Goal: Transaction & Acquisition: Purchase product/service

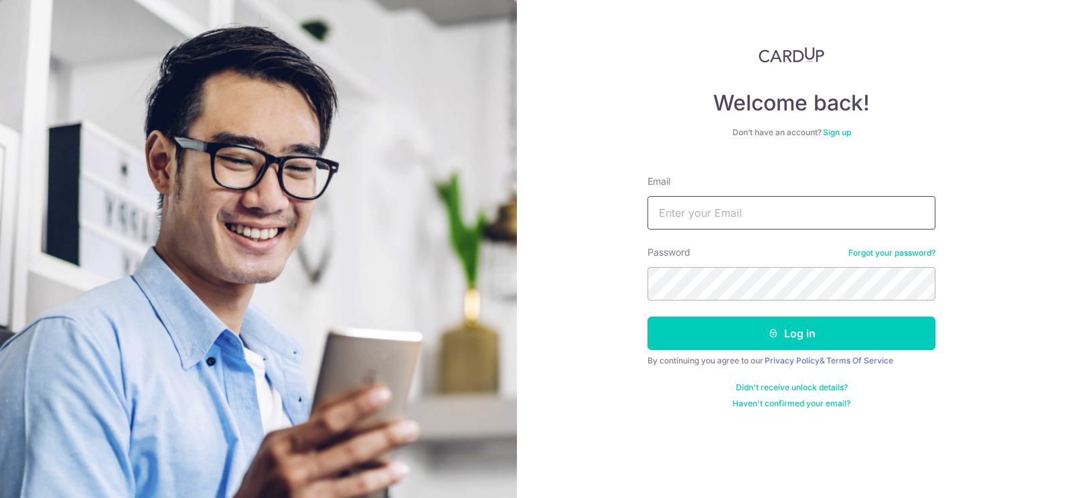
click at [789, 212] on input "Email" at bounding box center [792, 212] width 288 height 33
type input "gimhoe@gmail.com"
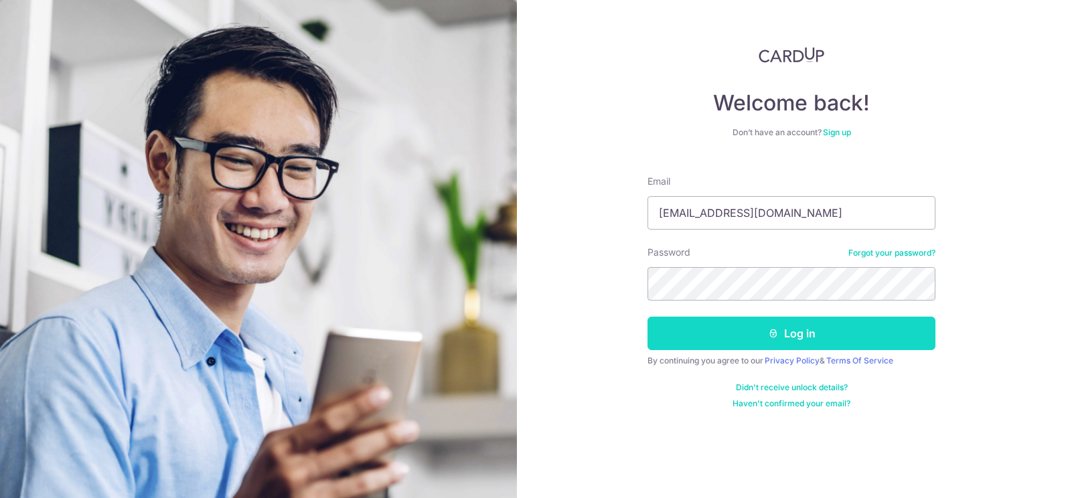
click at [782, 343] on button "Log in" at bounding box center [792, 333] width 288 height 33
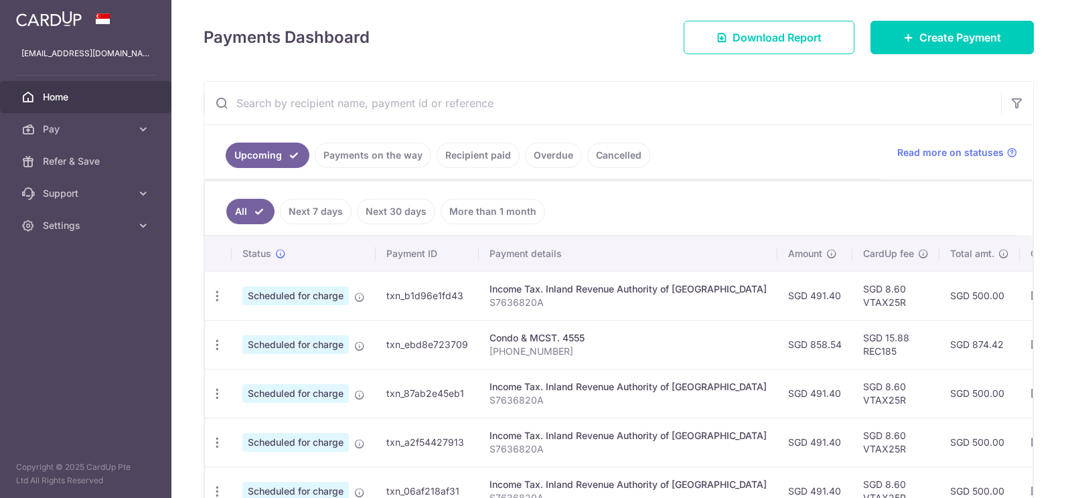
scroll to position [201, 0]
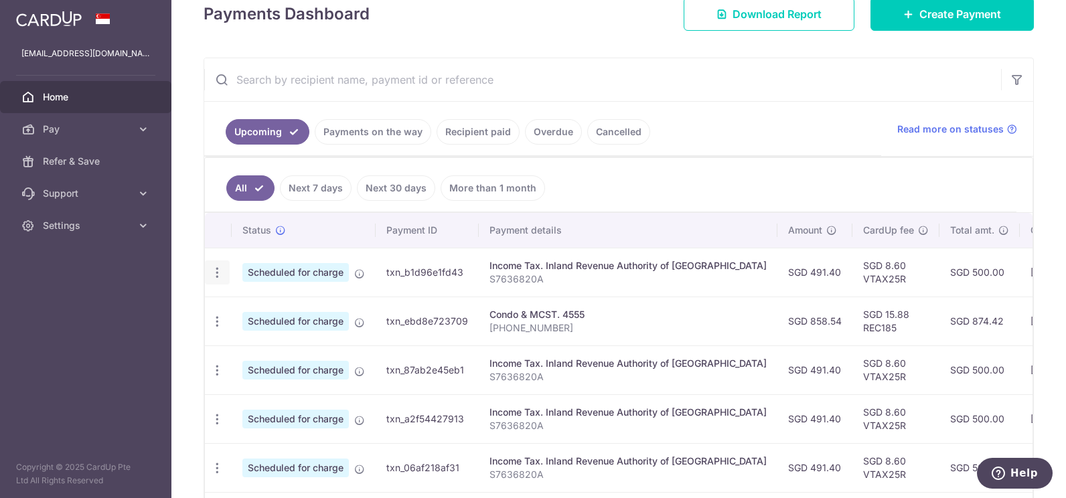
click at [218, 273] on icon "button" at bounding box center [217, 273] width 14 height 14
click at [293, 309] on span "Update payment" at bounding box center [288, 309] width 91 height 16
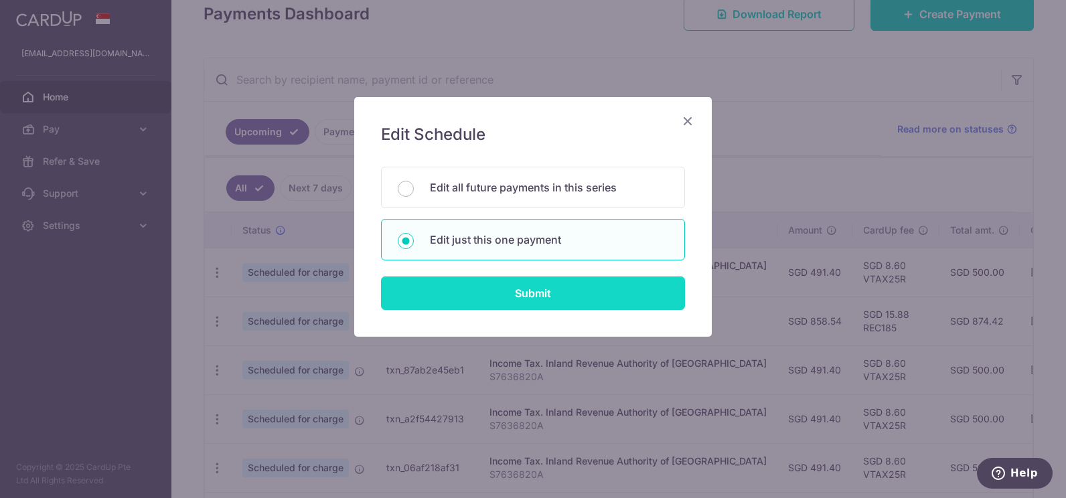
click at [533, 289] on input "Submit" at bounding box center [533, 293] width 304 height 33
radio input "true"
type input "491.40"
type input "24/09/2025"
type input "S7636820A"
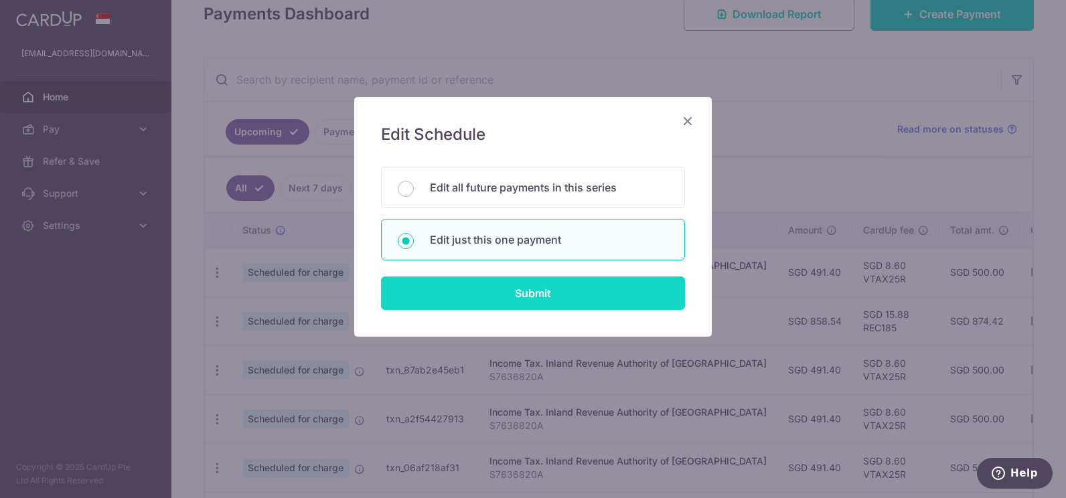
type input "VTAX25R"
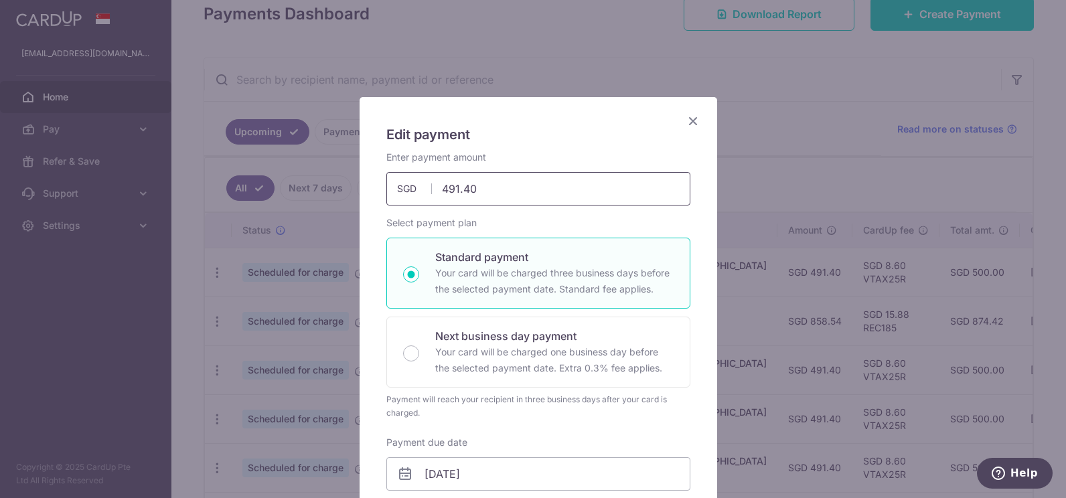
click at [512, 194] on input "491.40" at bounding box center [538, 188] width 304 height 33
type input "428.38"
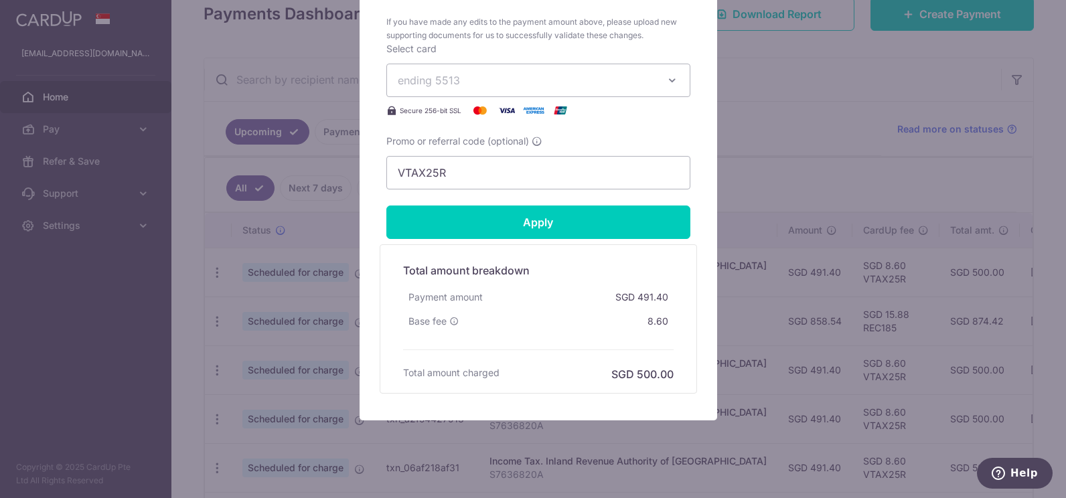
scroll to position [800, 0]
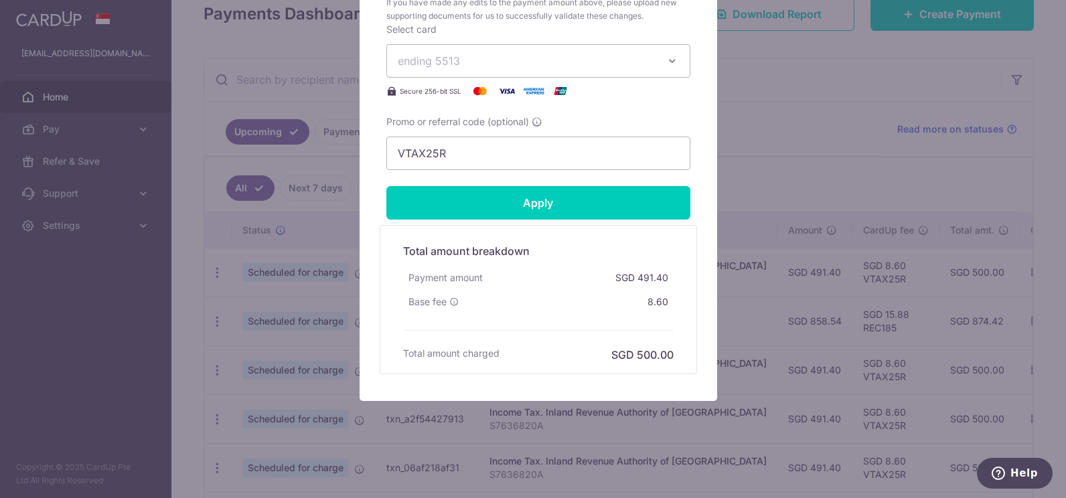
click at [585, 64] on span "ending 5513" at bounding box center [526, 61] width 257 height 16
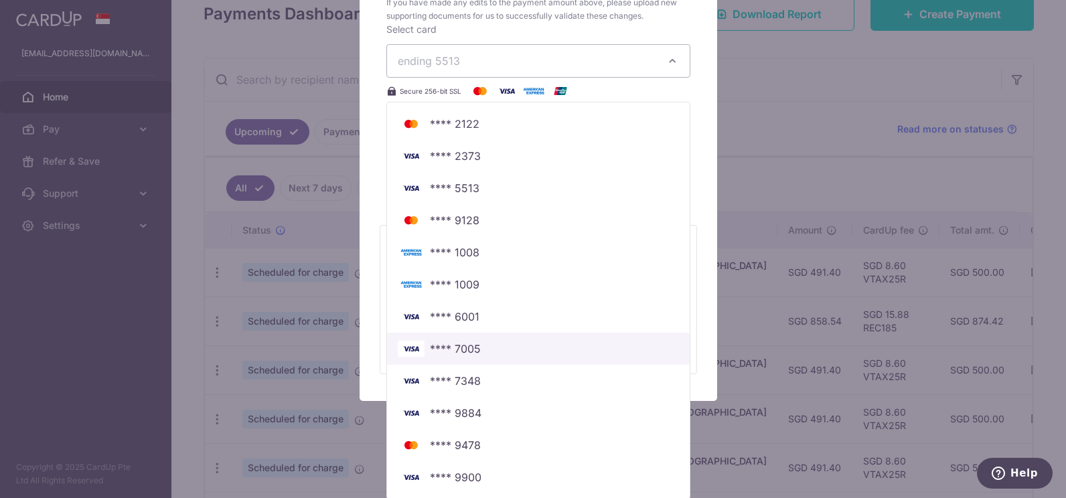
scroll to position [802, 0]
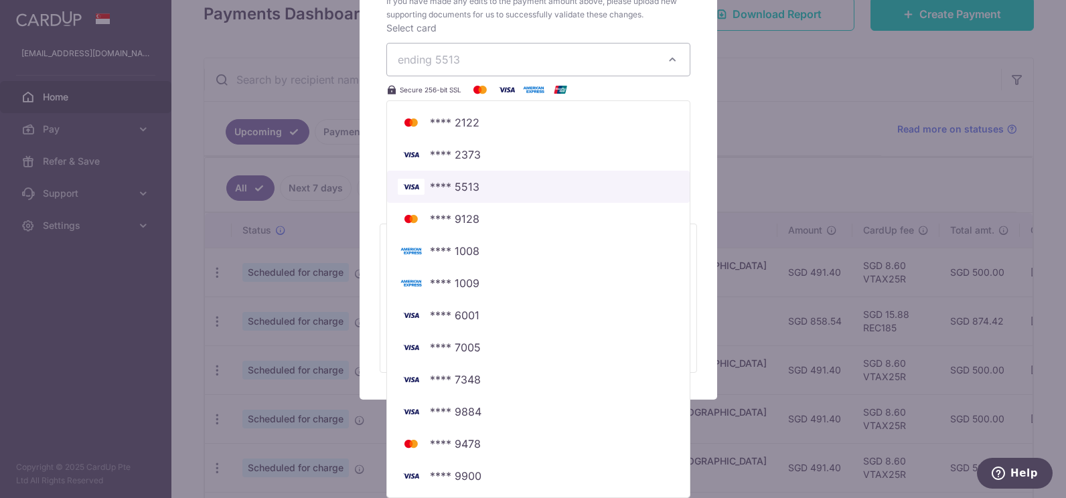
click at [456, 190] on span "**** 5513" at bounding box center [455, 187] width 50 height 16
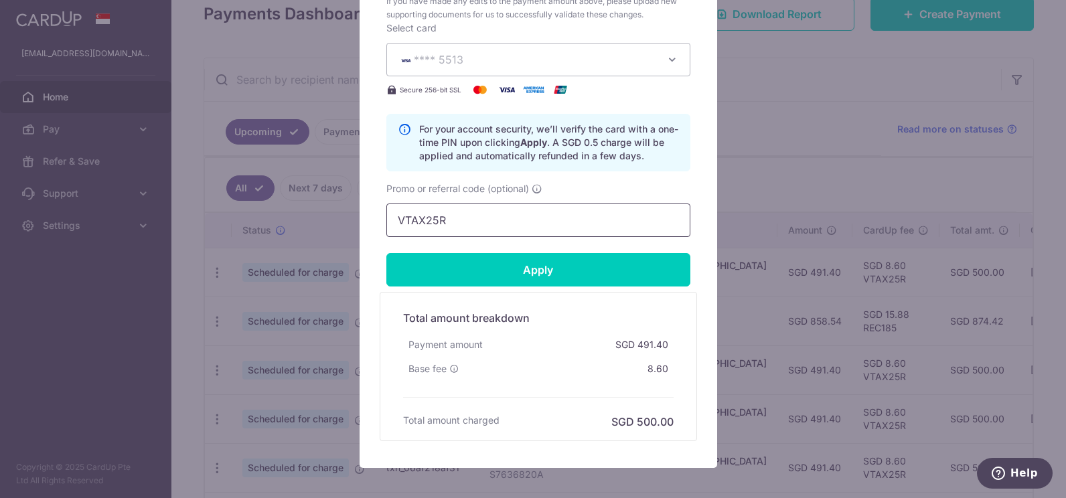
scroll to position [800, 0]
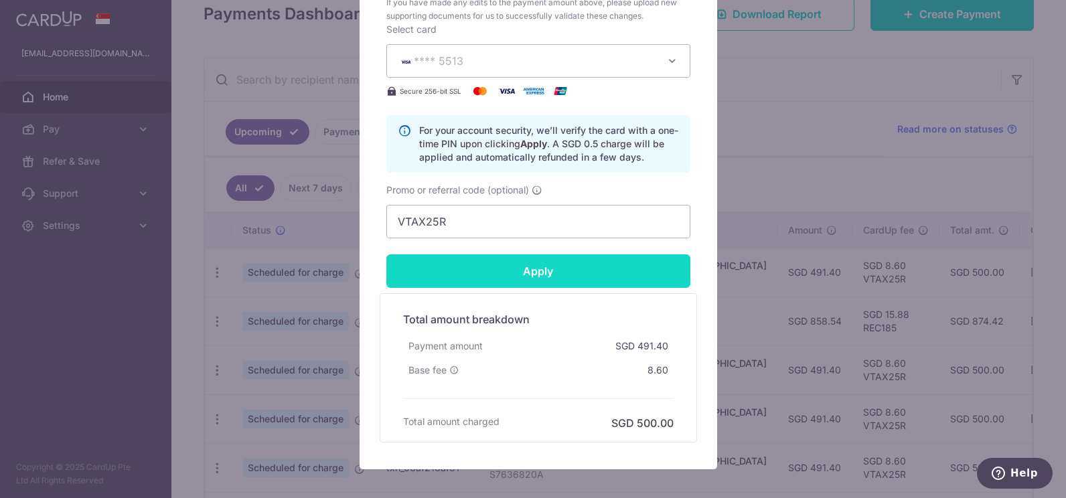
click at [528, 271] on input "Apply" at bounding box center [538, 271] width 304 height 33
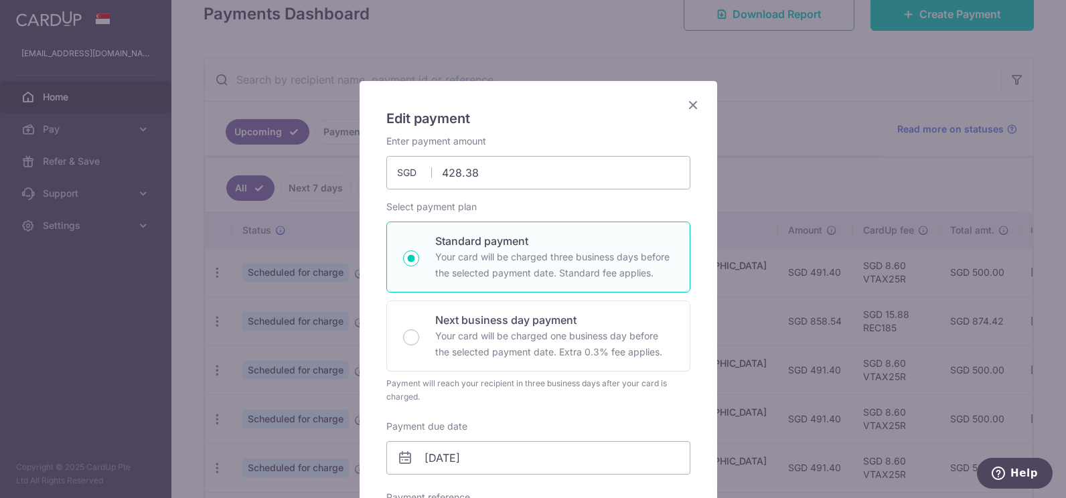
scroll to position [15, 0]
click at [688, 106] on icon "Close" at bounding box center [693, 105] width 16 height 17
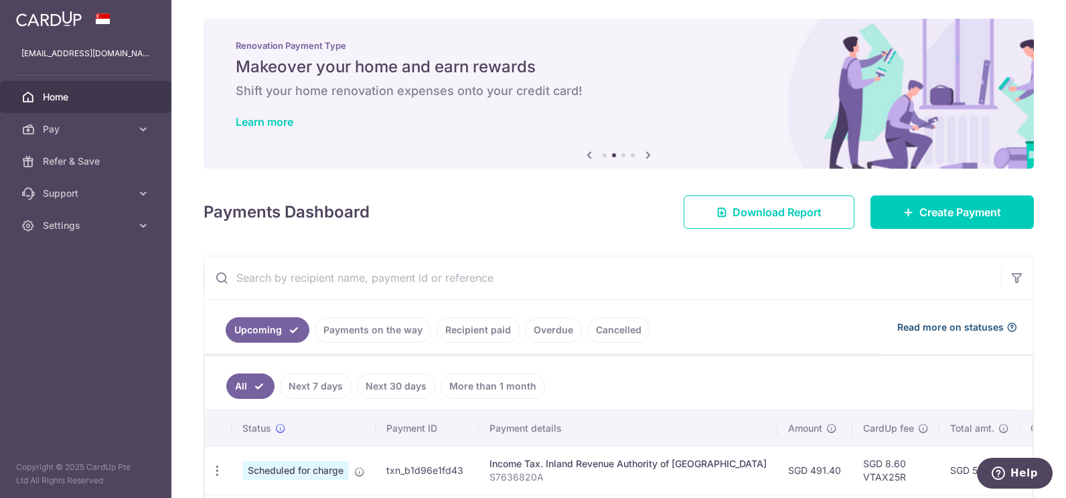
scroll to position [0, 0]
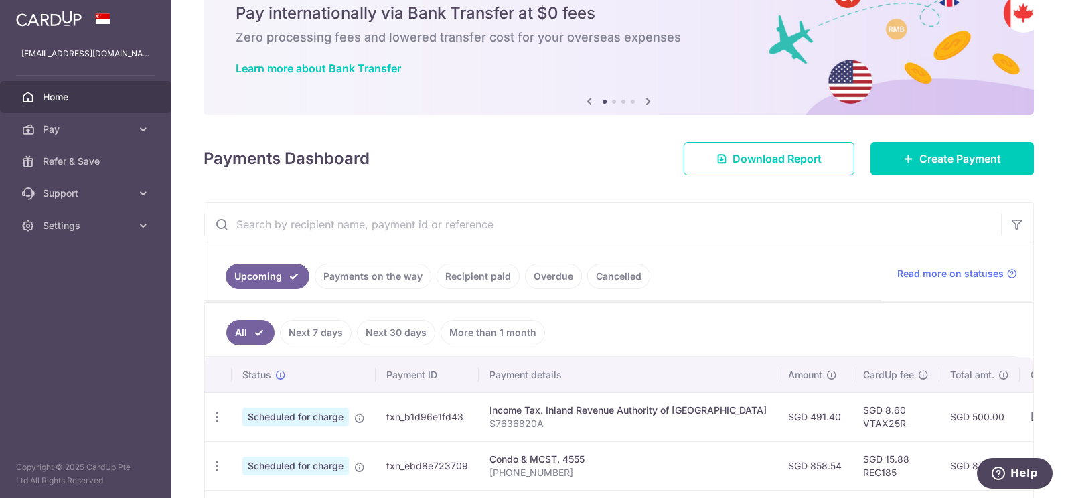
scroll to position [201, 0]
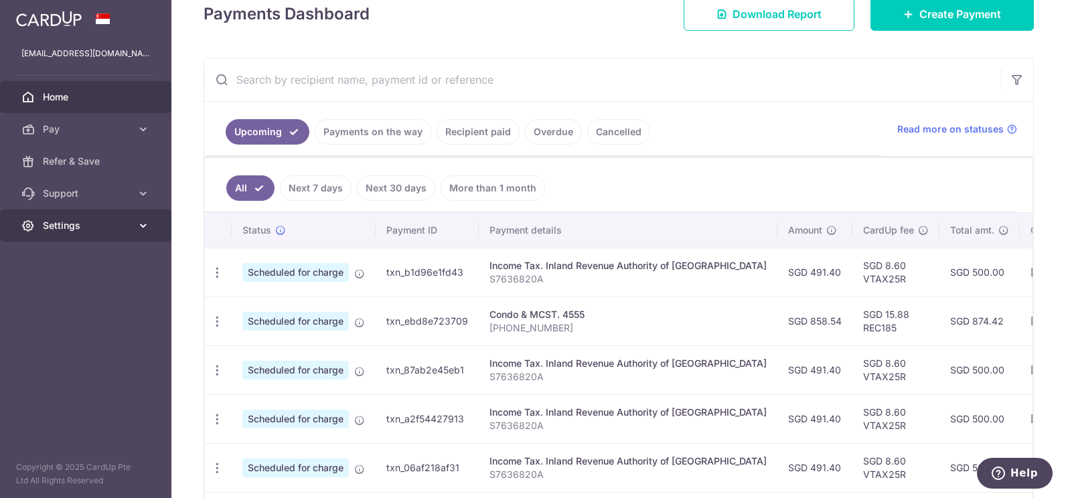
click at [78, 227] on span "Settings" at bounding box center [87, 225] width 88 height 13
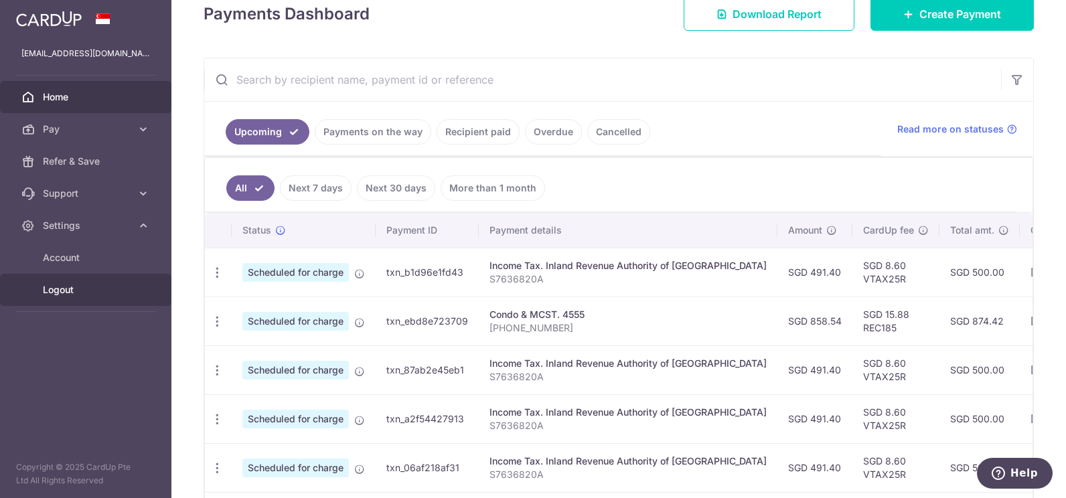
click at [50, 291] on span "Logout" at bounding box center [87, 289] width 88 height 13
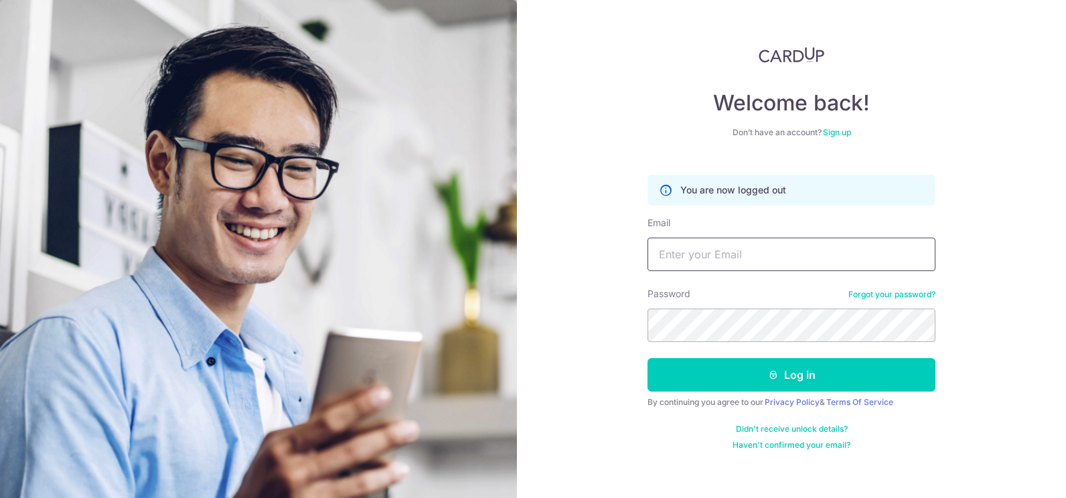
click at [790, 259] on input "Email" at bounding box center [792, 254] width 288 height 33
type input "[EMAIL_ADDRESS][DOMAIN_NAME]"
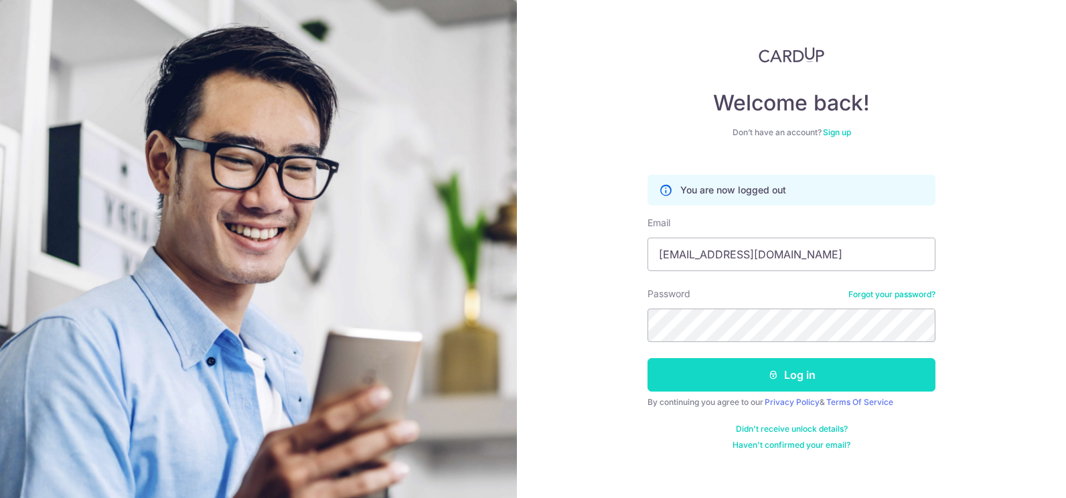
click at [812, 381] on button "Log in" at bounding box center [792, 374] width 288 height 33
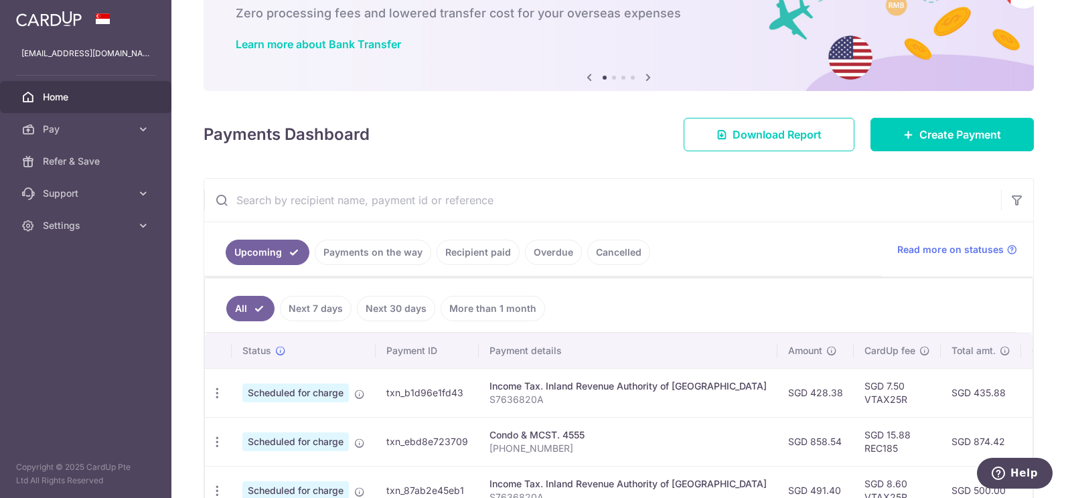
scroll to position [67, 0]
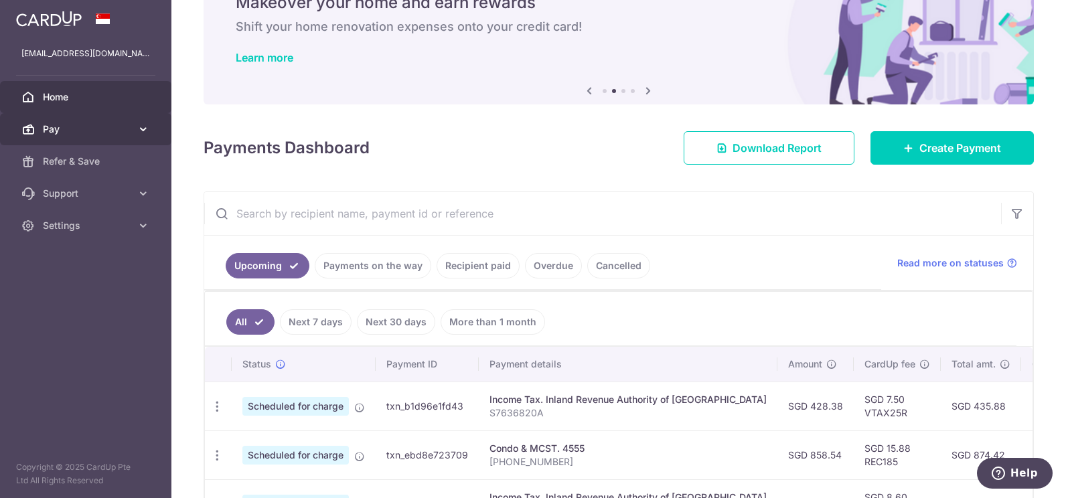
click at [54, 127] on span "Pay" at bounding box center [87, 129] width 88 height 13
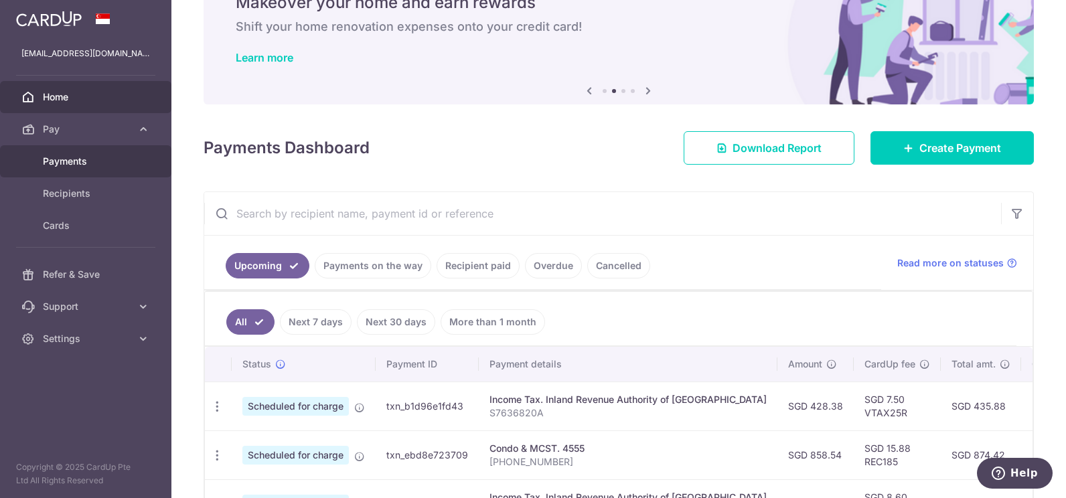
click at [56, 164] on span "Payments" at bounding box center [87, 161] width 88 height 13
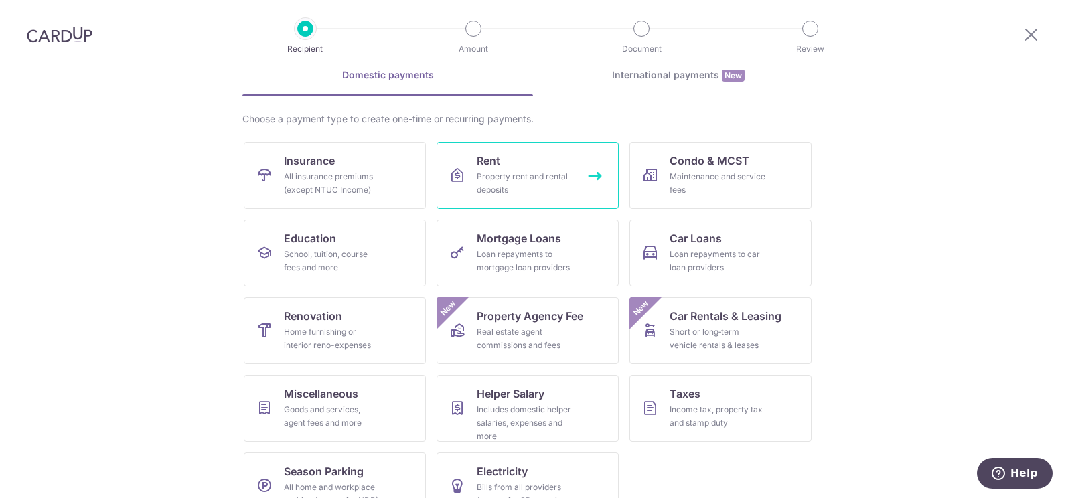
scroll to position [101, 0]
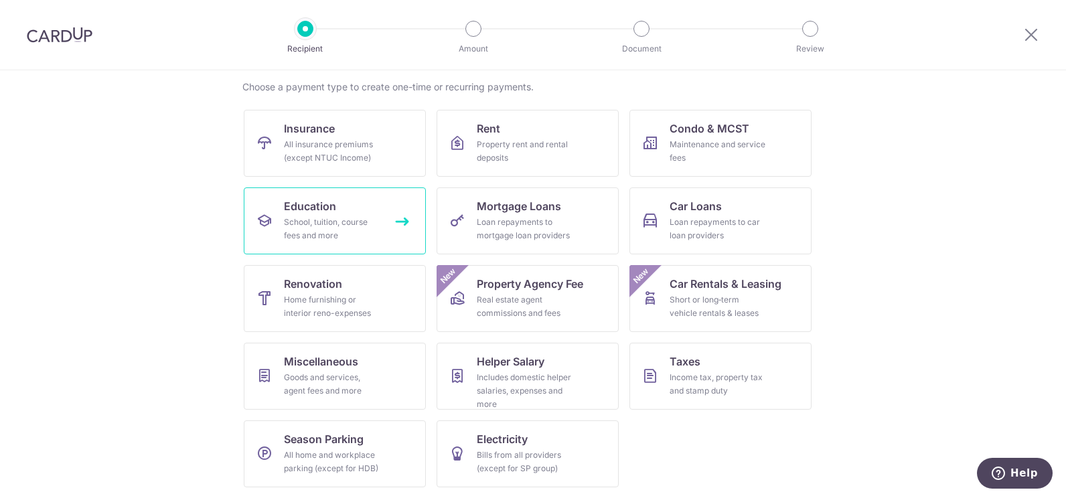
click at [345, 218] on div "School, tuition, course fees and more" at bounding box center [332, 229] width 96 height 27
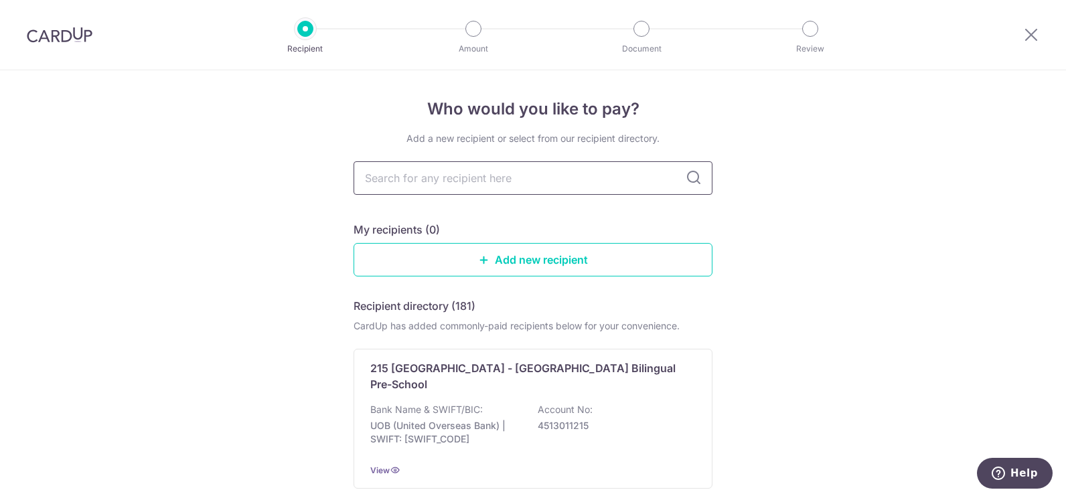
click at [535, 186] on input "text" at bounding box center [533, 177] width 359 height 33
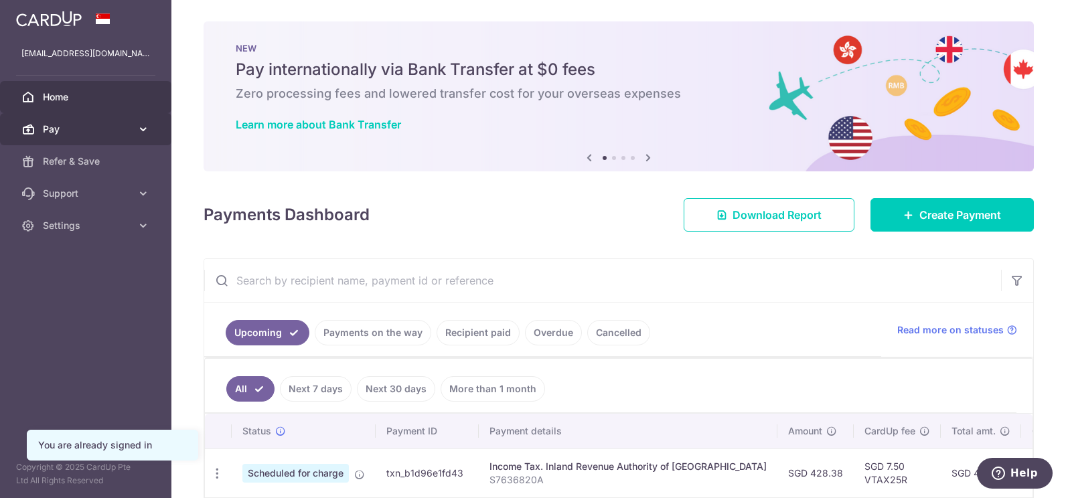
click at [66, 127] on span "Pay" at bounding box center [87, 129] width 88 height 13
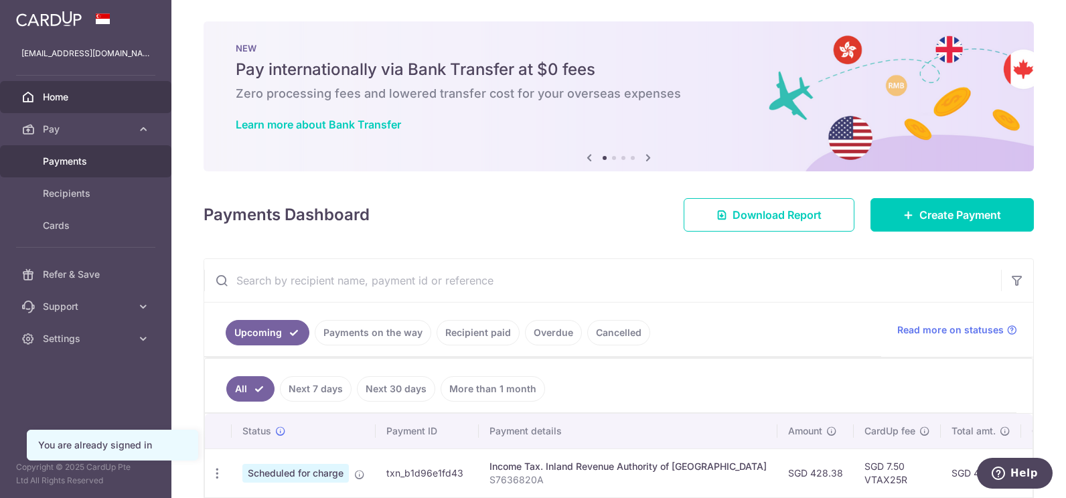
click at [66, 166] on span "Payments" at bounding box center [87, 161] width 88 height 13
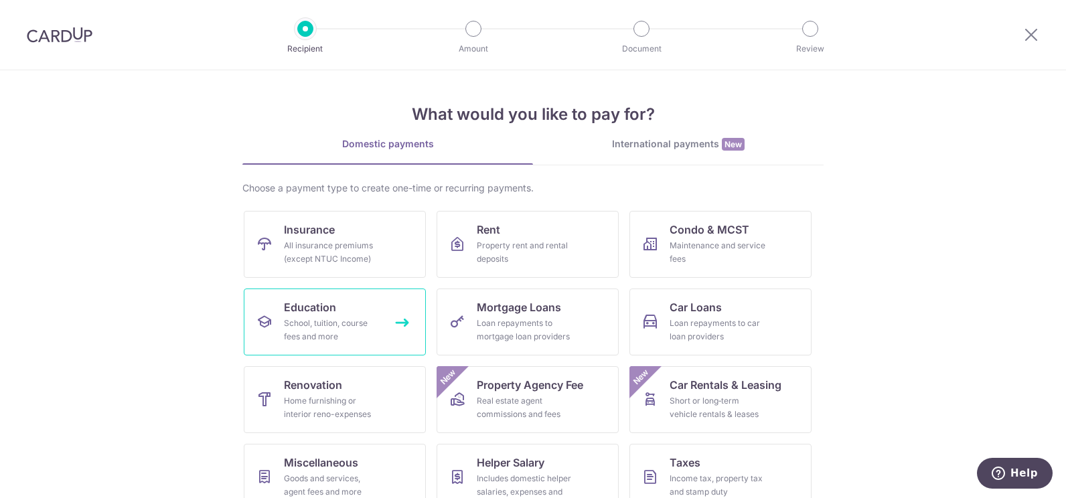
click at [303, 300] on span "Education" at bounding box center [310, 307] width 52 height 16
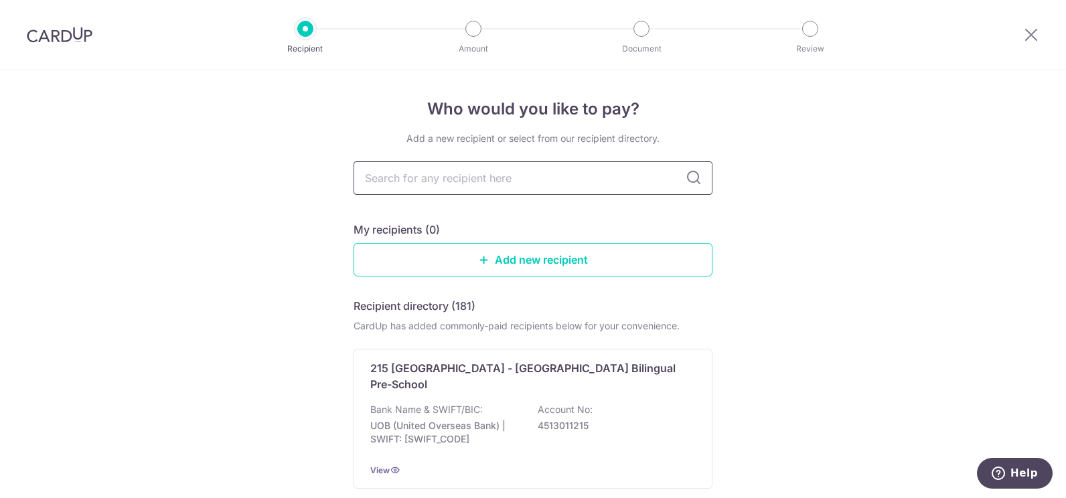
click at [494, 187] on input "text" at bounding box center [533, 177] width 359 height 33
type input "zenith"
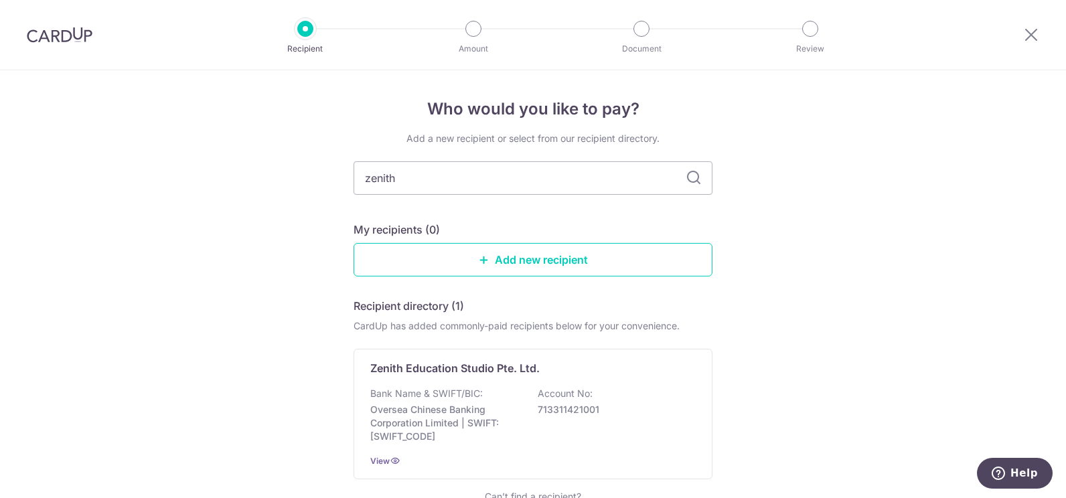
click at [688, 173] on icon at bounding box center [694, 178] width 16 height 16
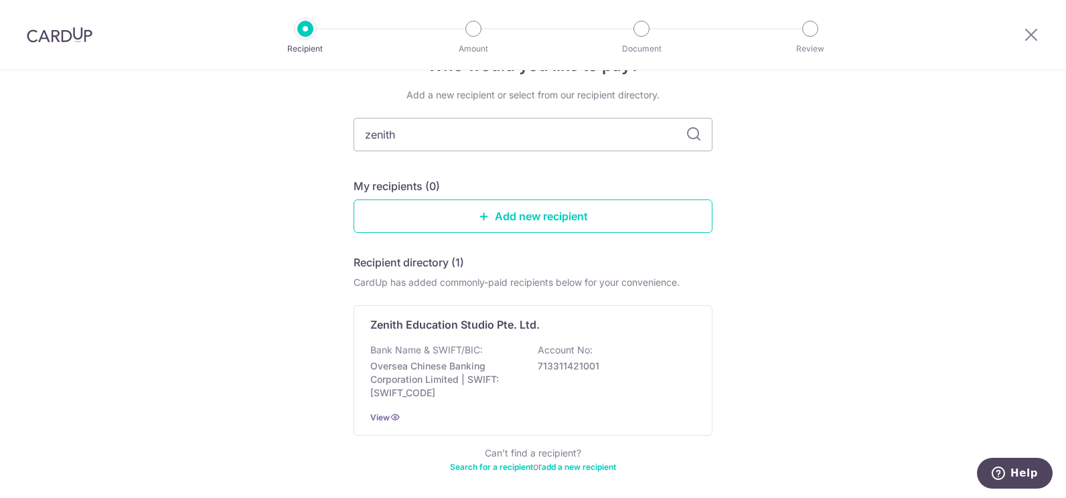
scroll to position [67, 0]
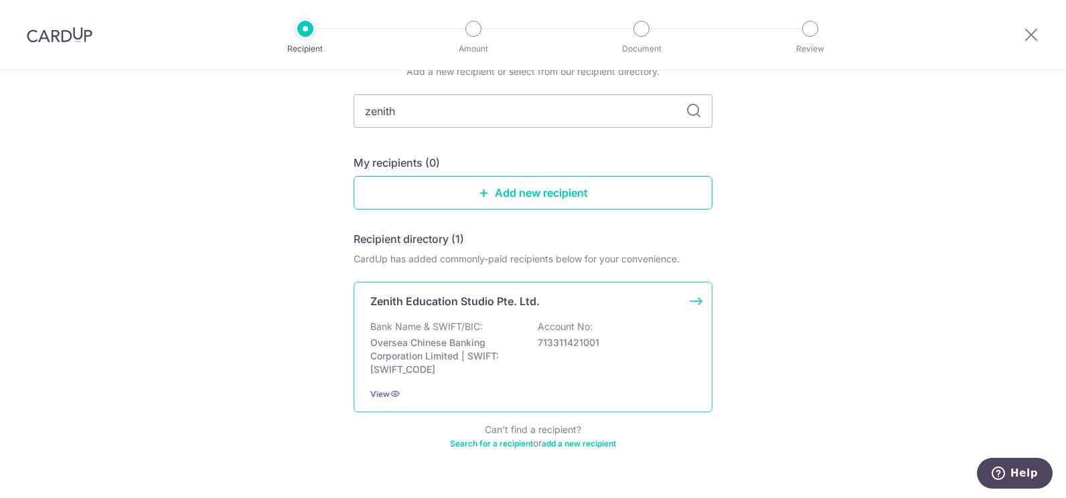
click at [510, 298] on p "Zenith Education Studio Pte. Ltd." at bounding box center [454, 301] width 169 height 16
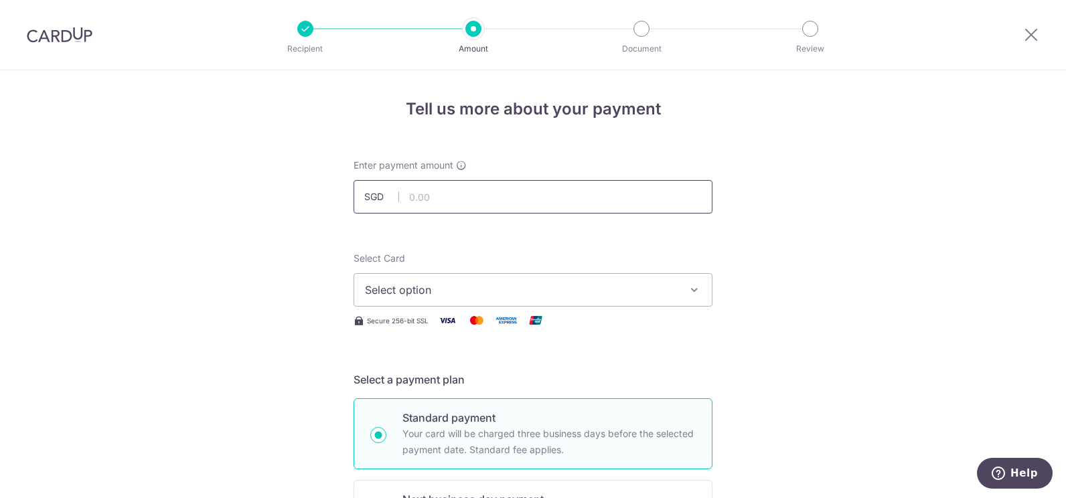
click at [522, 199] on input "text" at bounding box center [533, 196] width 359 height 33
type input "630.02"
drag, startPoint x: 820, startPoint y: 221, endPoint x: 800, endPoint y: 222, distance: 20.1
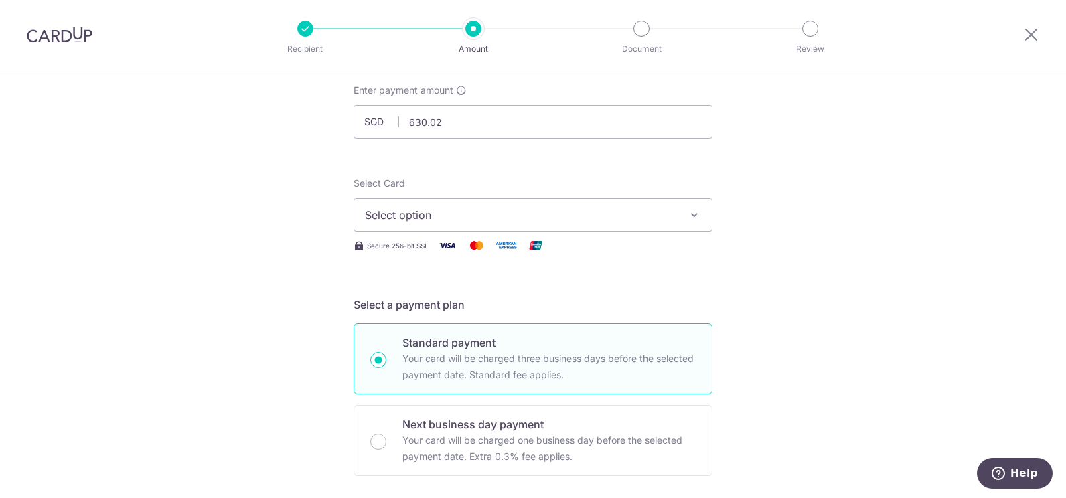
scroll to position [134, 0]
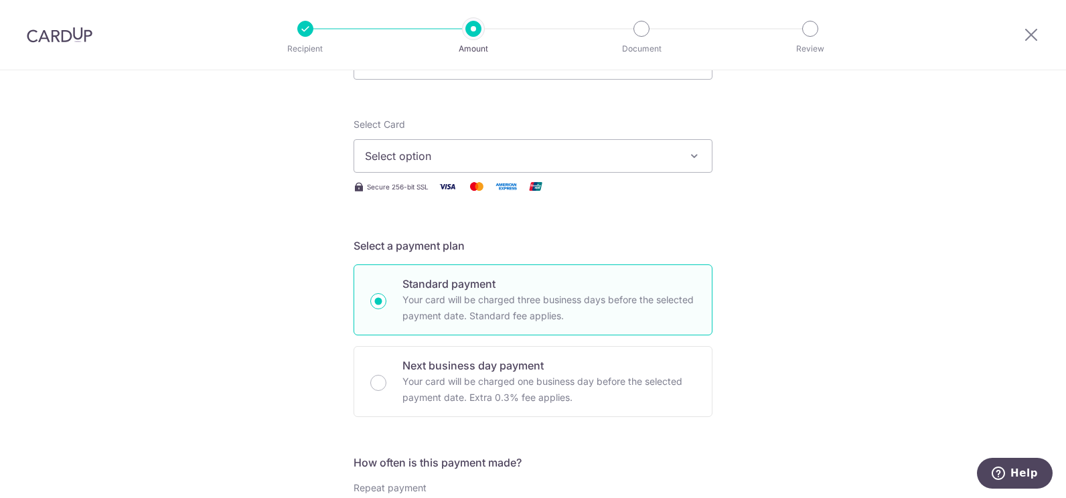
click at [601, 161] on span "Select option" at bounding box center [521, 156] width 312 height 16
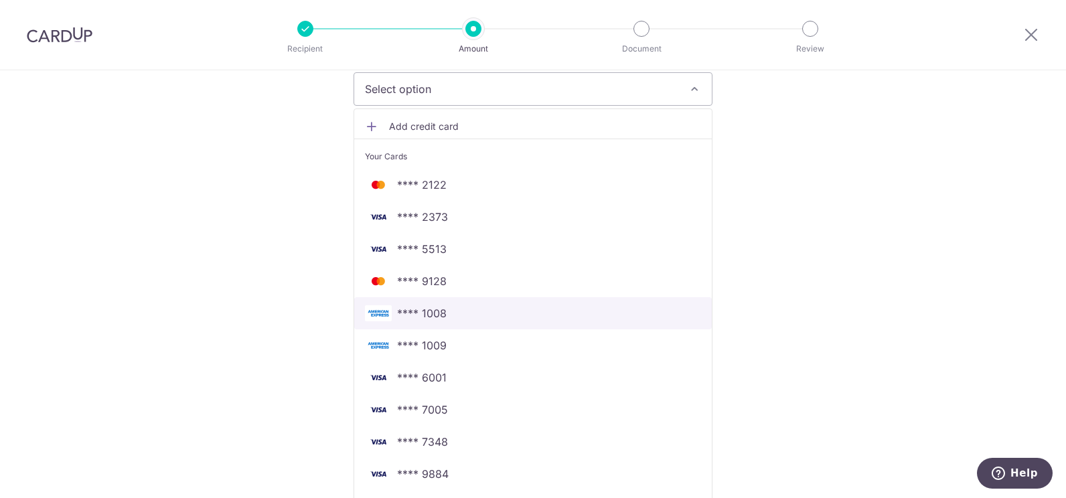
scroll to position [268, 0]
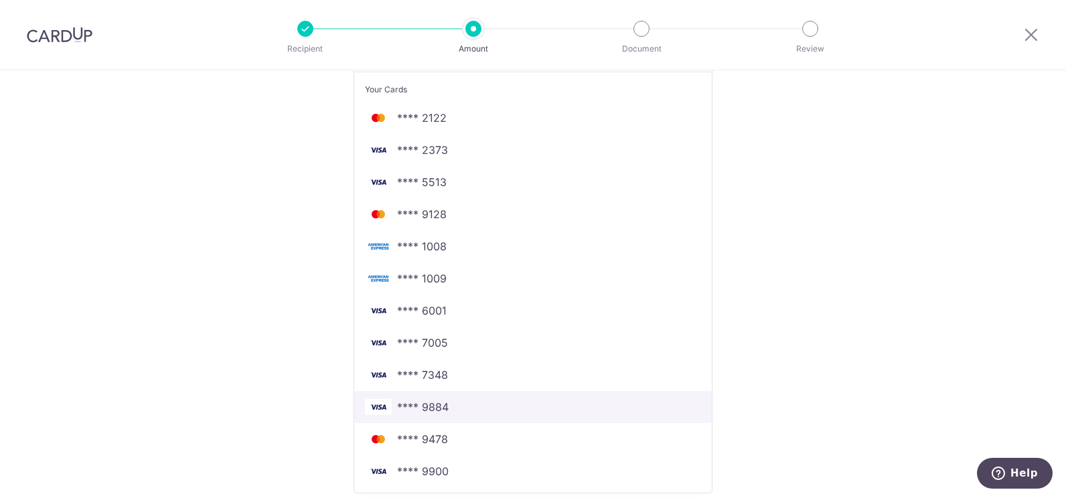
click at [427, 411] on span "**** 9884" at bounding box center [423, 407] width 52 height 16
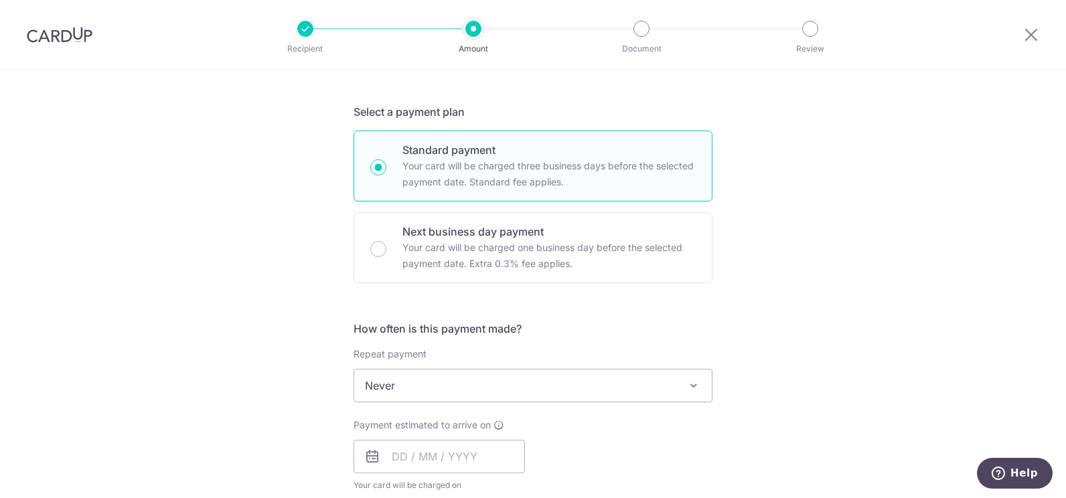
click at [881, 308] on div "Tell us more about your payment Enter payment amount SGD 630.02 630.02 Select C…" at bounding box center [533, 408] width 1066 height 1212
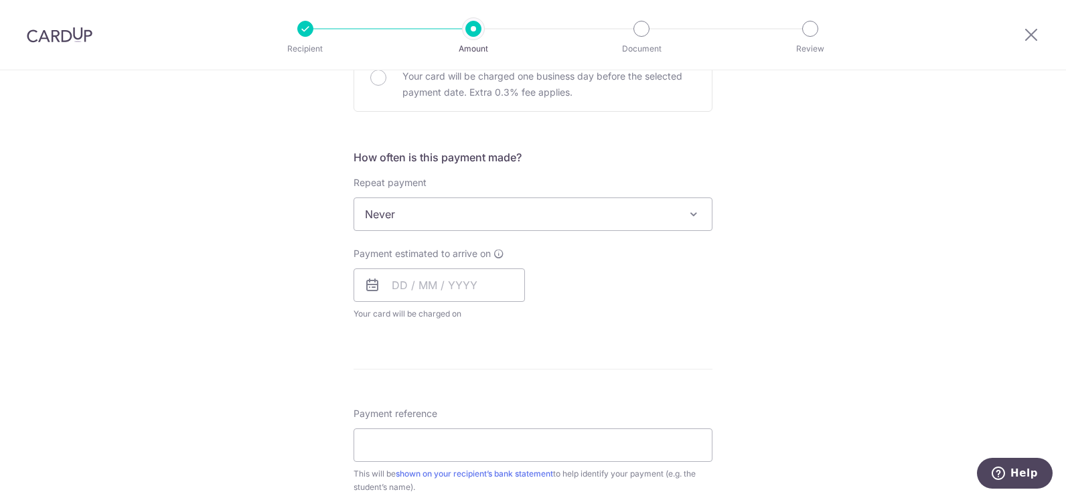
scroll to position [469, 0]
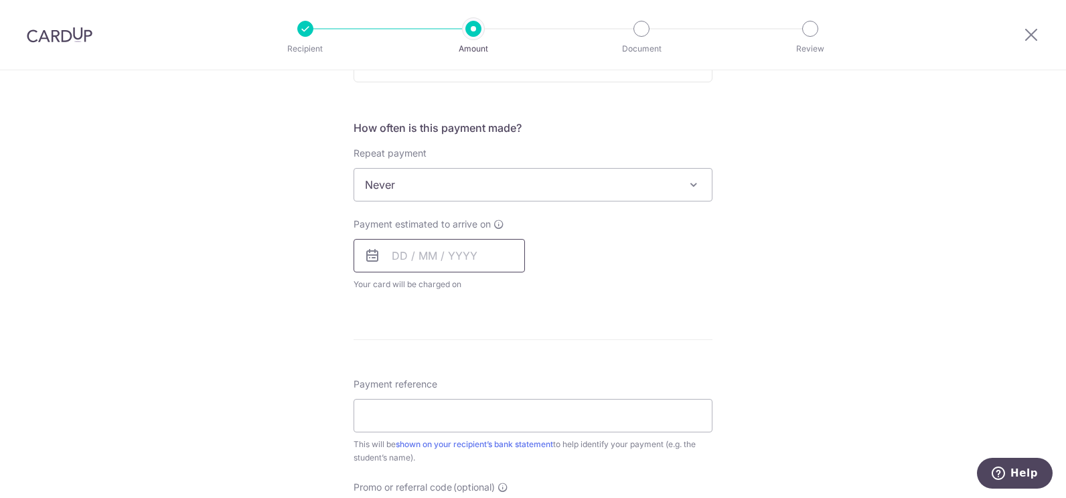
click at [473, 261] on input "text" at bounding box center [439, 255] width 171 height 33
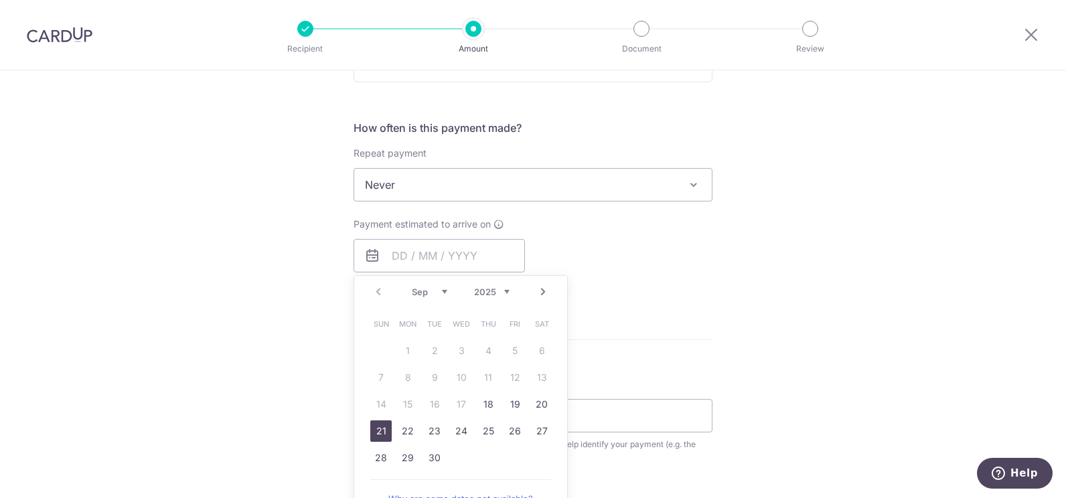
click at [379, 432] on link "21" at bounding box center [380, 431] width 21 height 21
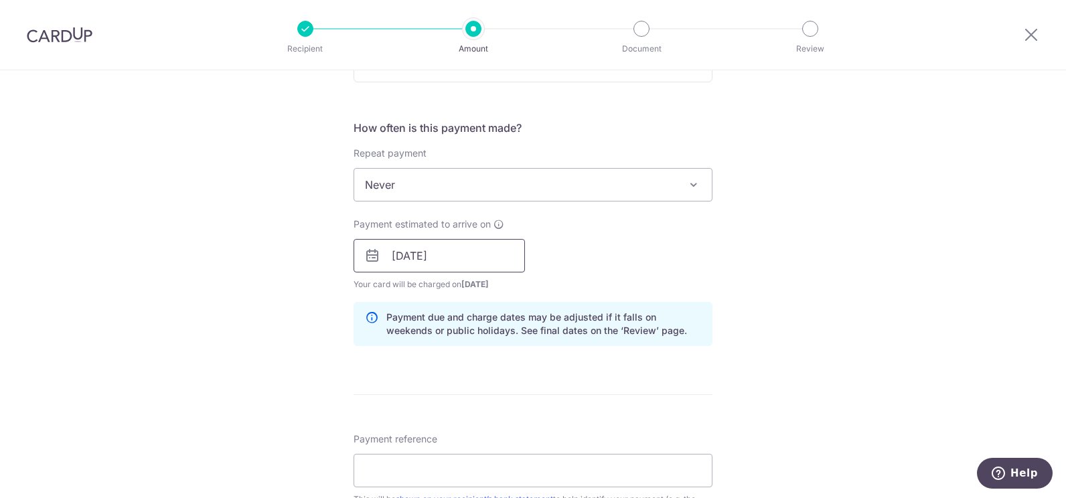
click at [492, 252] on input "21/09/2025" at bounding box center [439, 255] width 171 height 33
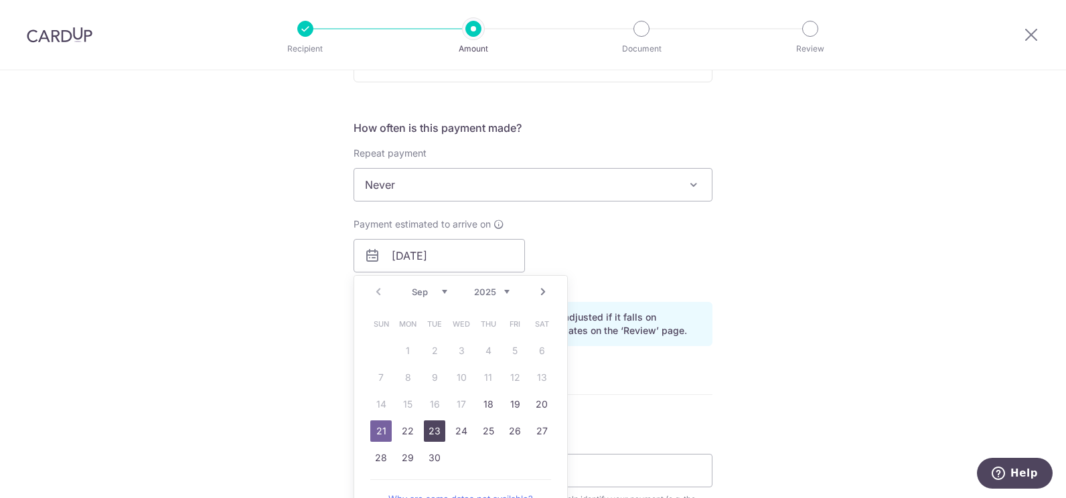
click at [433, 431] on link "23" at bounding box center [434, 431] width 21 height 21
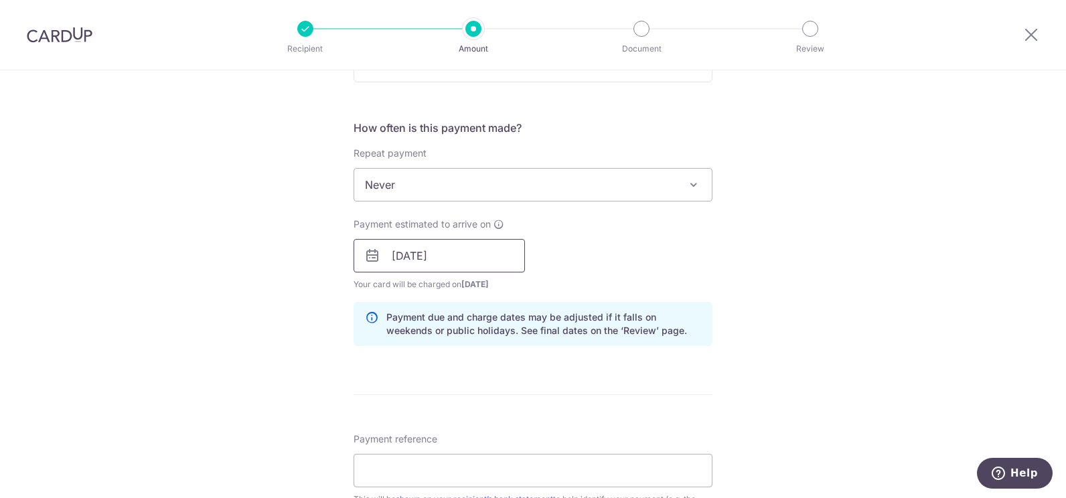
click at [482, 263] on input "23/09/2025" at bounding box center [439, 255] width 171 height 33
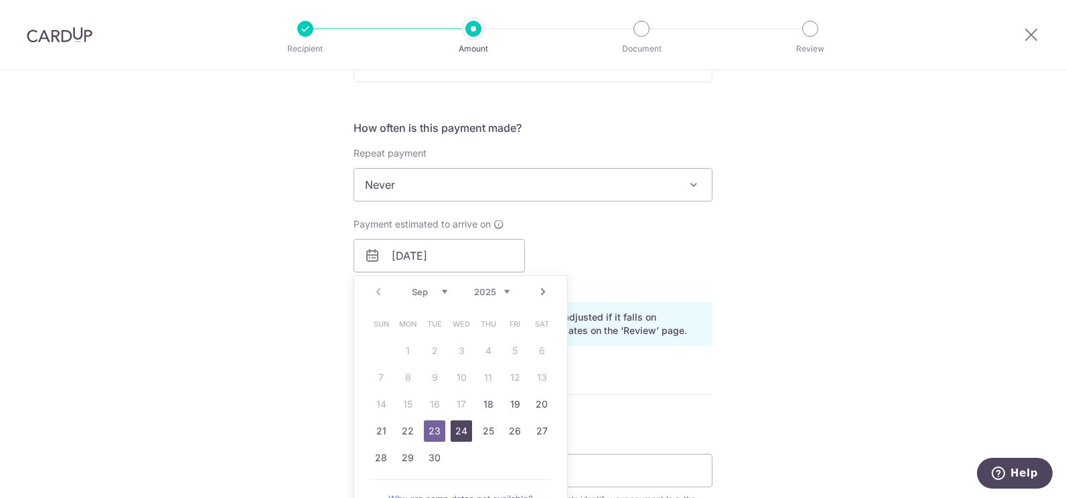
click at [457, 429] on link "24" at bounding box center [461, 431] width 21 height 21
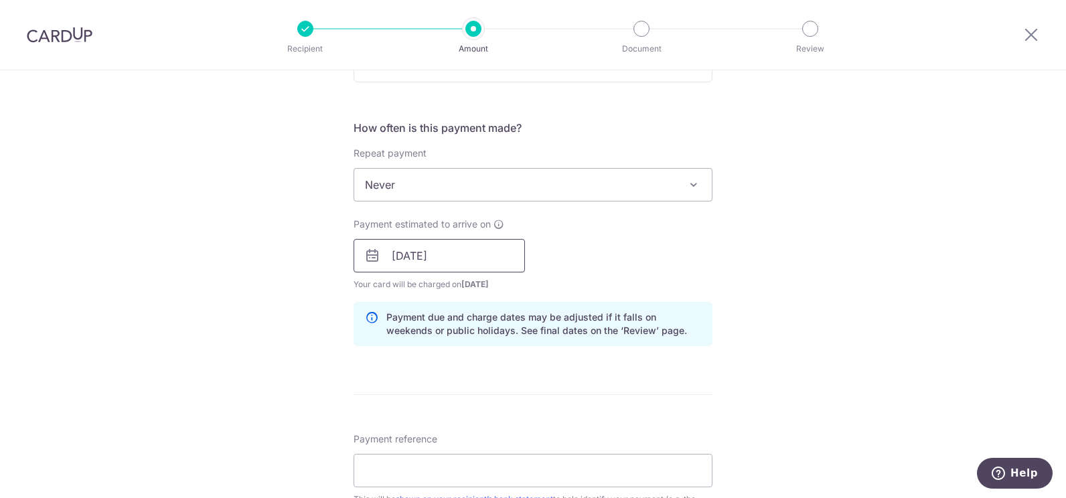
click at [488, 248] on input "24/09/2025" at bounding box center [439, 255] width 171 height 33
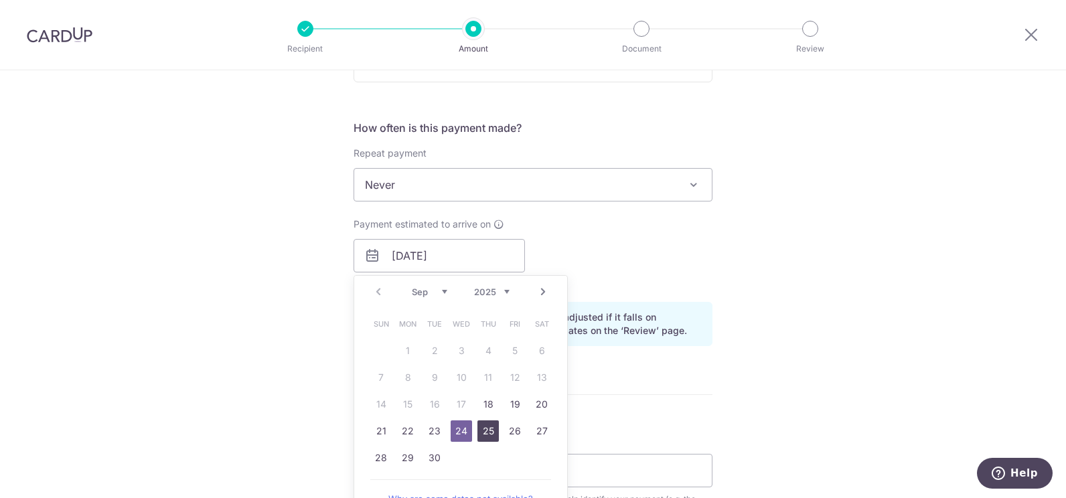
click at [484, 427] on link "25" at bounding box center [488, 431] width 21 height 21
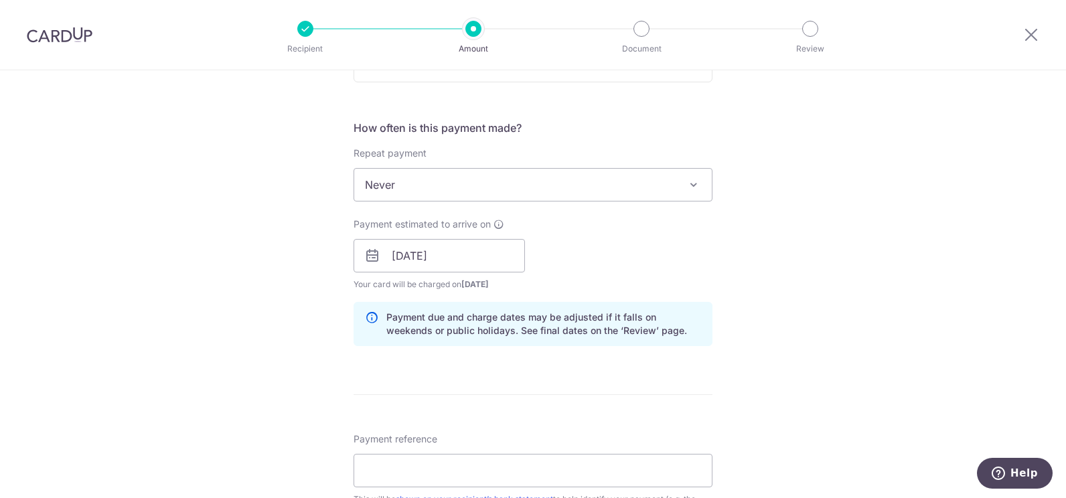
click at [871, 228] on div "Tell us more about your payment Enter payment amount SGD 630.02 630.02 Select C…" at bounding box center [533, 235] width 1066 height 1266
click at [479, 250] on input "25/09/2025" at bounding box center [439, 255] width 171 height 33
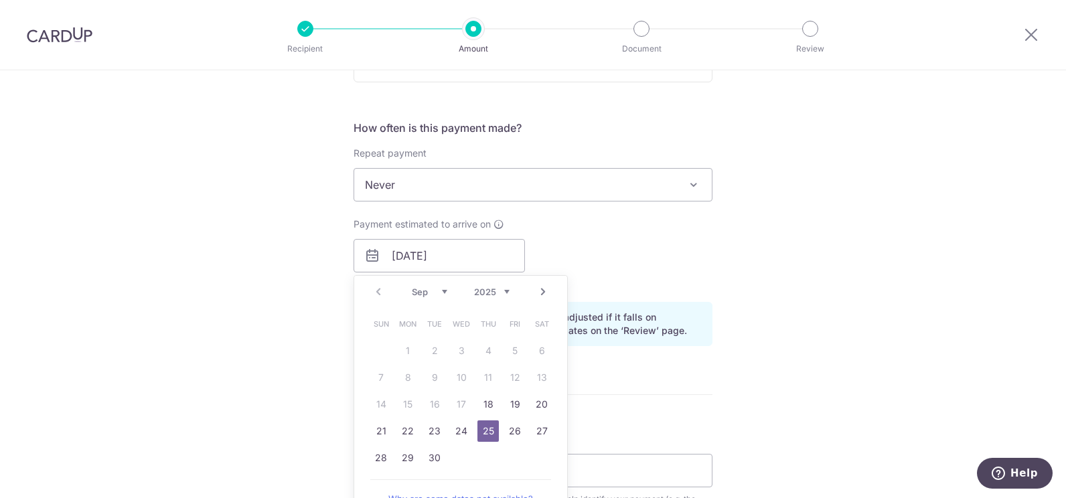
click at [802, 240] on div "Tell us more about your payment Enter payment amount SGD 630.02 630.02 Select C…" at bounding box center [533, 235] width 1066 height 1266
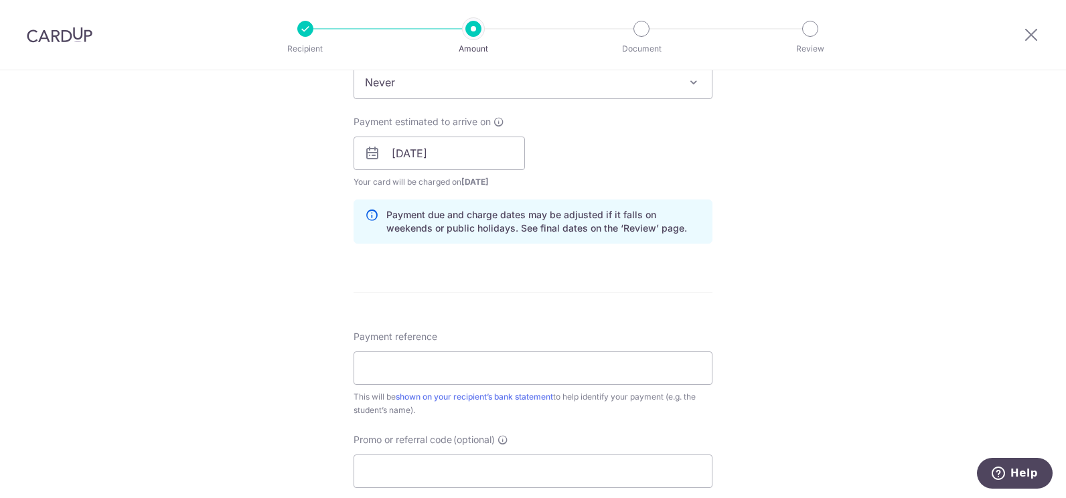
scroll to position [603, 0]
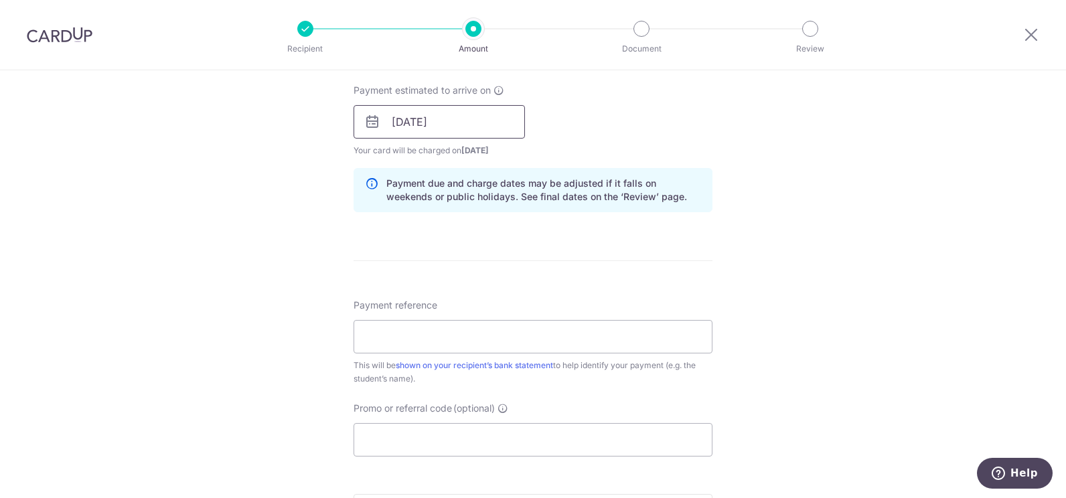
click at [460, 119] on input "25/09/2025" at bounding box center [439, 121] width 171 height 33
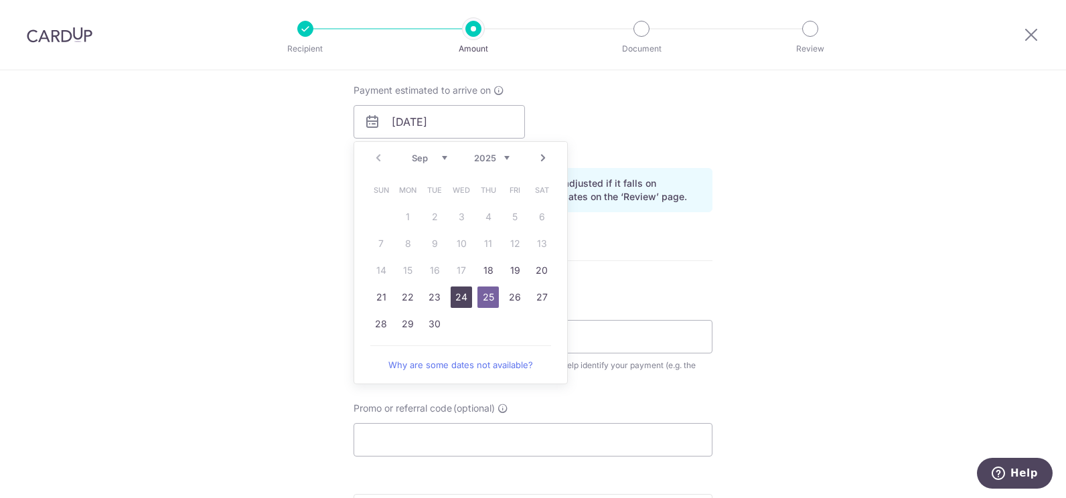
click at [459, 299] on link "24" at bounding box center [461, 297] width 21 height 21
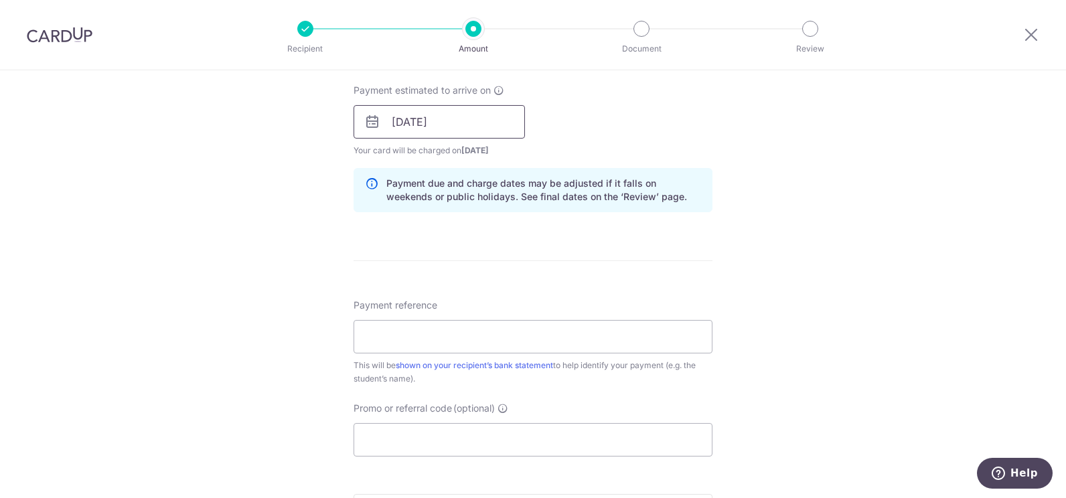
click at [459, 129] on input "24/09/2025" at bounding box center [439, 121] width 171 height 33
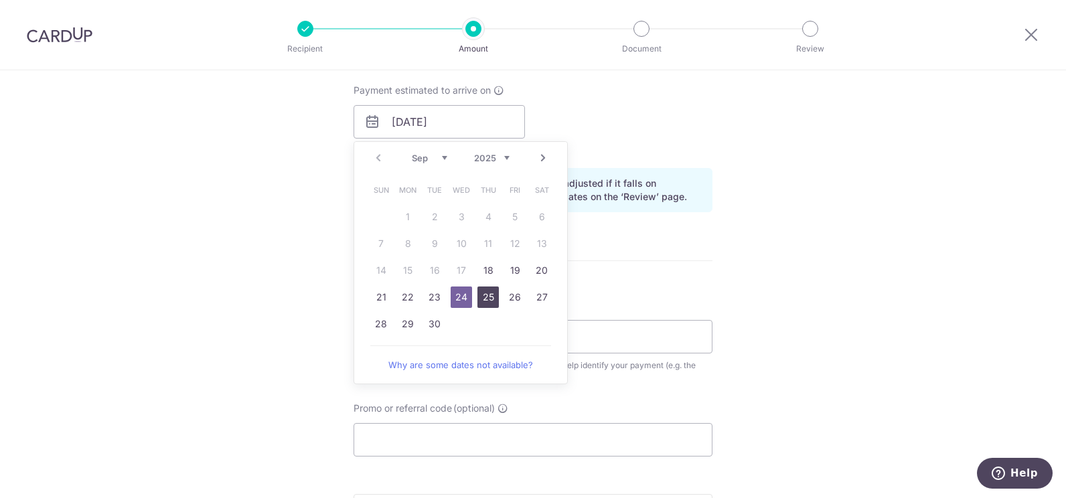
click at [484, 293] on link "25" at bounding box center [488, 297] width 21 height 21
type input "25/09/2025"
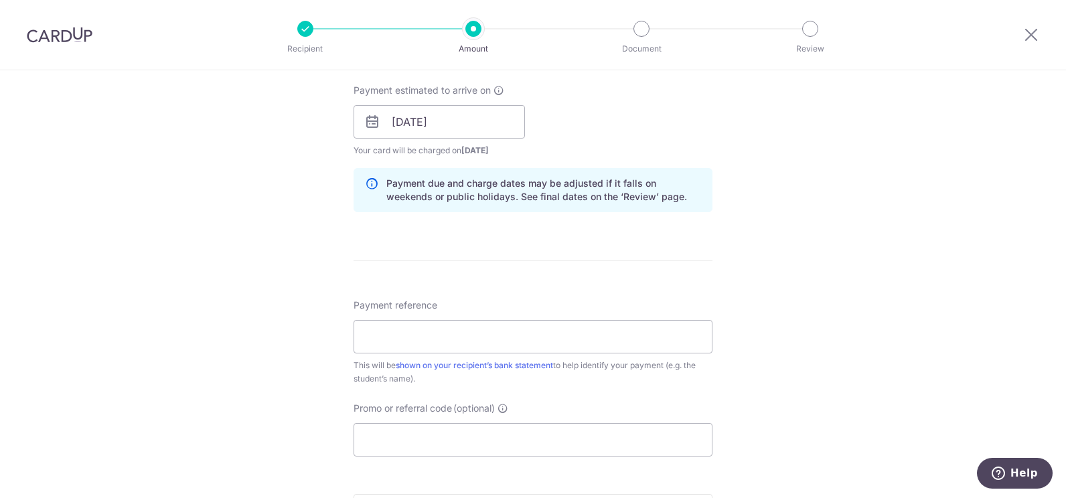
click at [849, 188] on div "Tell us more about your payment Enter payment amount SGD 630.02 630.02 Select C…" at bounding box center [533, 101] width 1066 height 1266
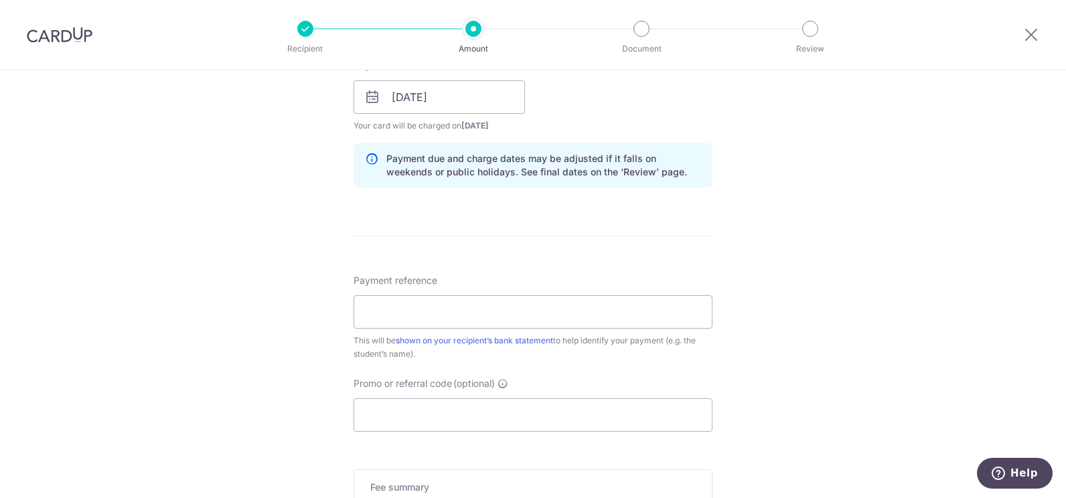
scroll to position [670, 0]
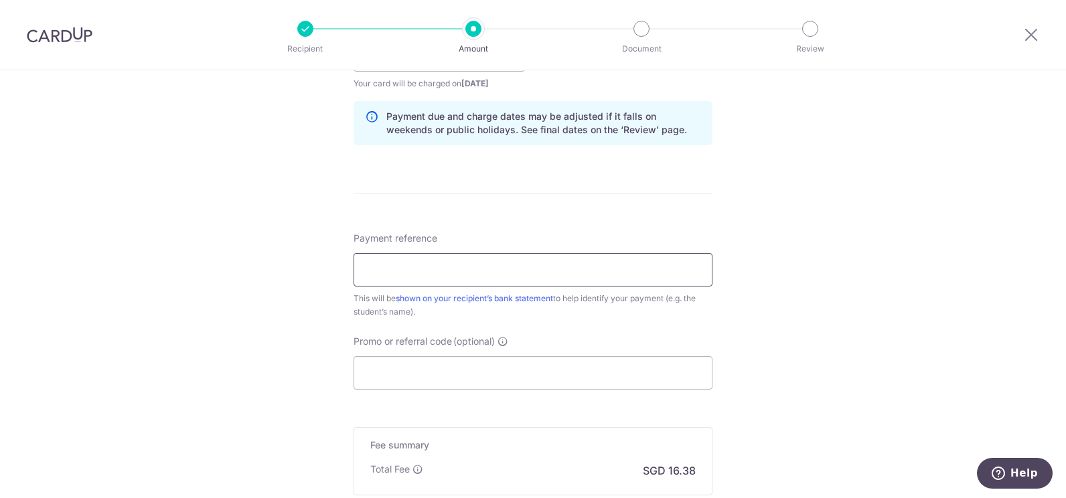
click at [595, 269] on input "Payment reference" at bounding box center [533, 269] width 359 height 33
type input "ZENITH175"
click at [844, 211] on div "Tell us more about your payment Enter payment amount SGD 630.02 630.02 Select C…" at bounding box center [533, 34] width 1066 height 1266
drag, startPoint x: 456, startPoint y: 271, endPoint x: 255, endPoint y: 264, distance: 201.7
click at [255, 264] on div "Tell us more about your payment Enter payment amount SGD 630.02 630.02 Select C…" at bounding box center [533, 34] width 1066 height 1266
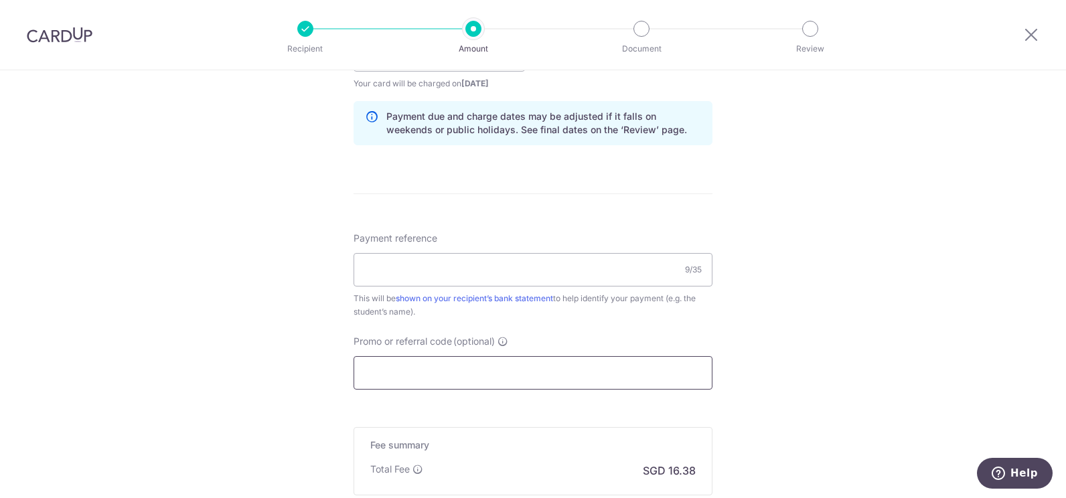
click at [376, 370] on input "Promo or referral code (optional)" at bounding box center [533, 372] width 359 height 33
paste input "ZENITH175"
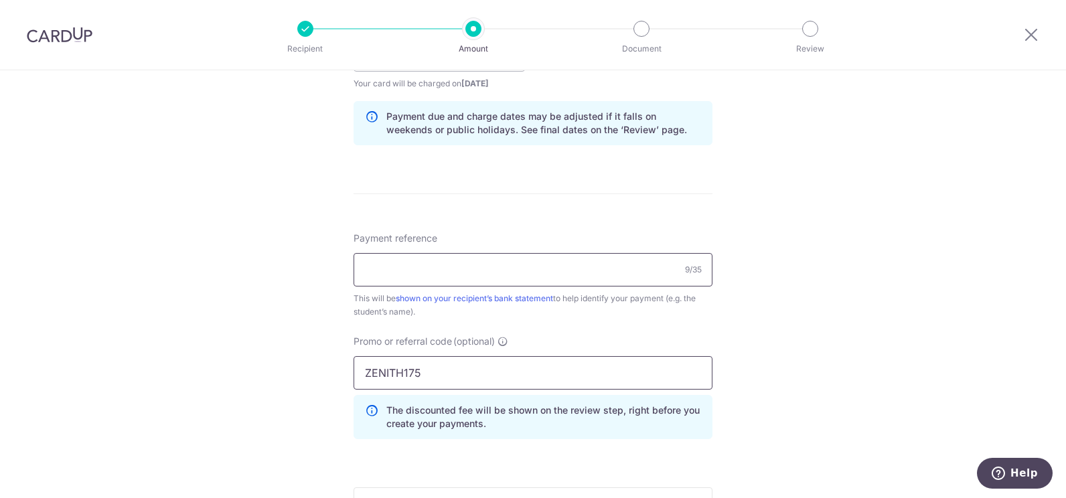
type input "ZENITH175"
click at [445, 267] on input "Payment reference" at bounding box center [533, 269] width 359 height 33
type input "80139734"
click at [814, 277] on div "Tell us more about your payment Enter payment amount SGD 630.02 630.02 Select C…" at bounding box center [533, 64] width 1066 height 1327
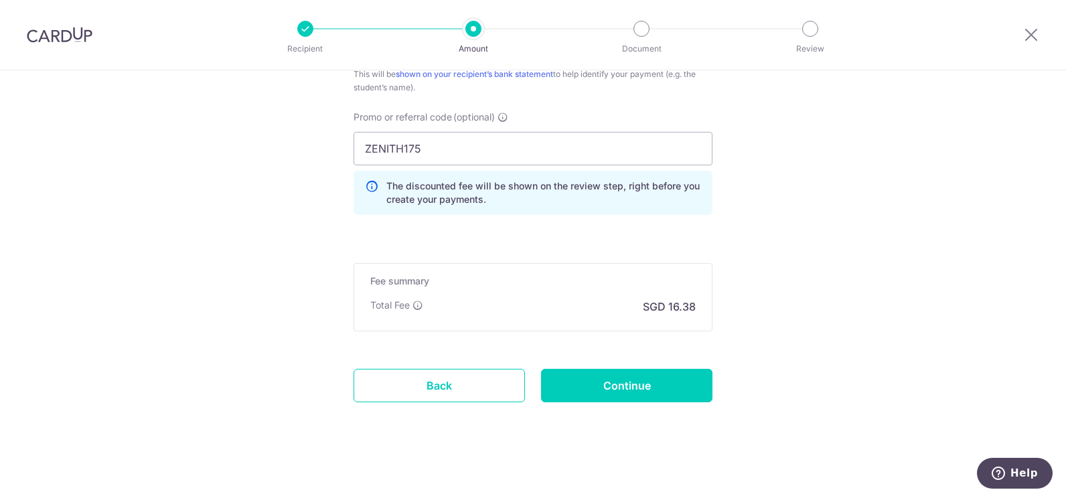
scroll to position [899, 0]
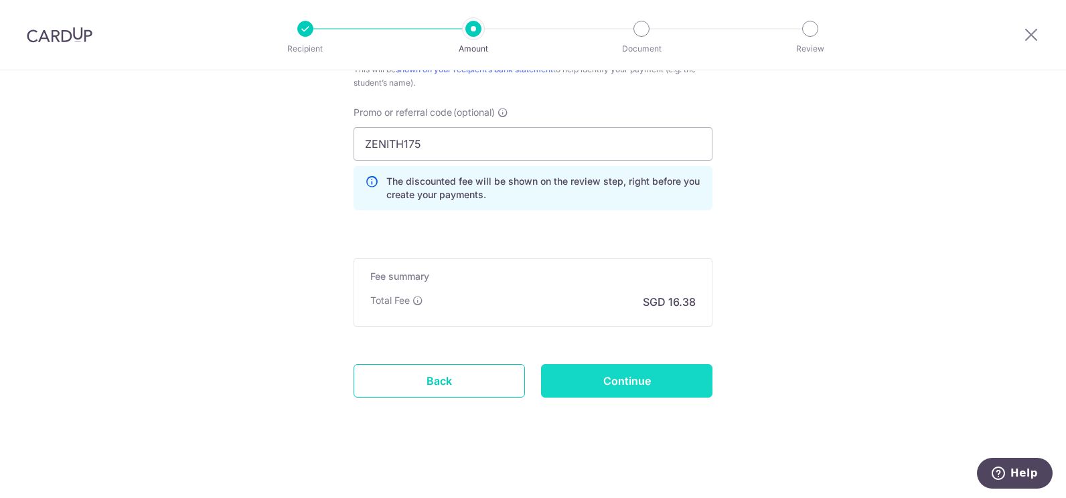
click at [617, 391] on input "Continue" at bounding box center [626, 380] width 171 height 33
type input "Create Schedule"
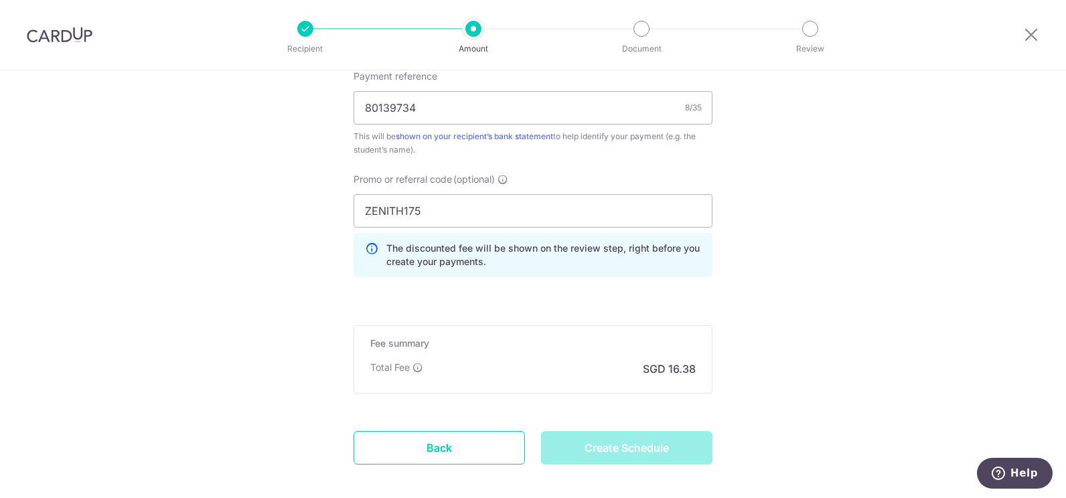
scroll to position [698, 0]
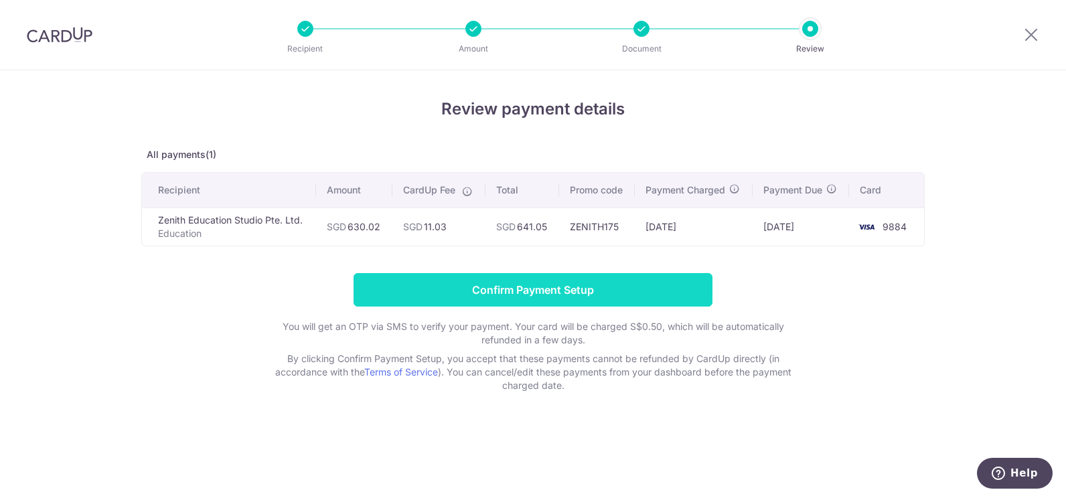
click at [551, 292] on input "Confirm Payment Setup" at bounding box center [533, 289] width 359 height 33
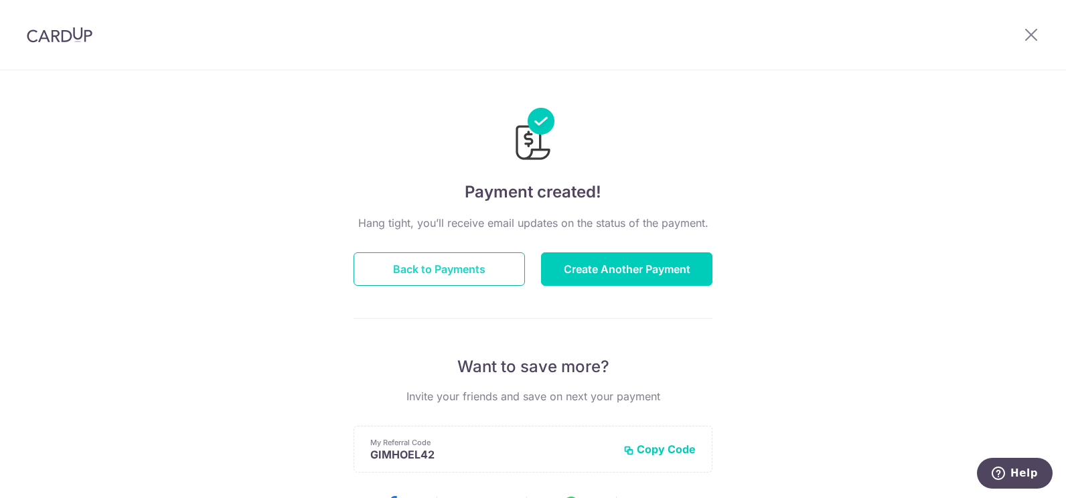
click at [441, 269] on button "Back to Payments" at bounding box center [439, 268] width 171 height 33
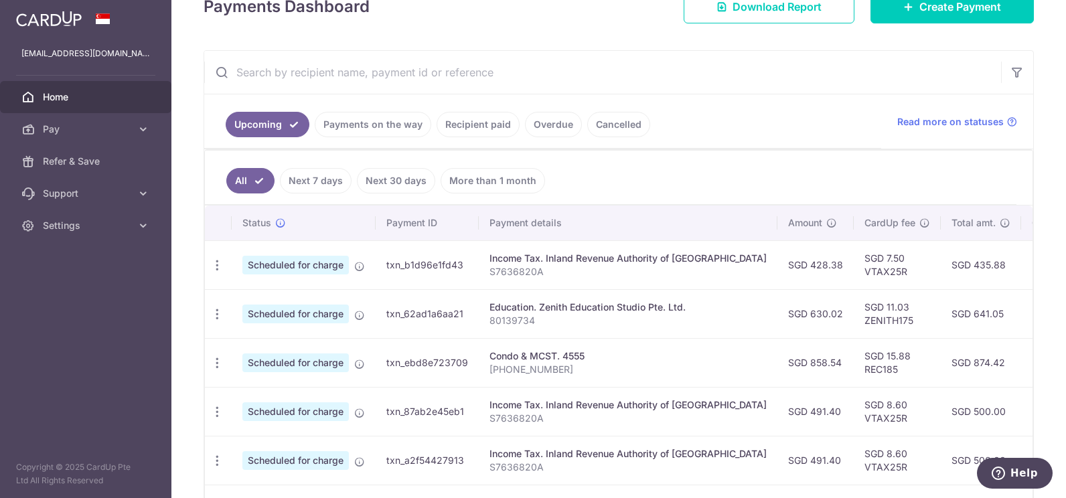
scroll to position [201, 0]
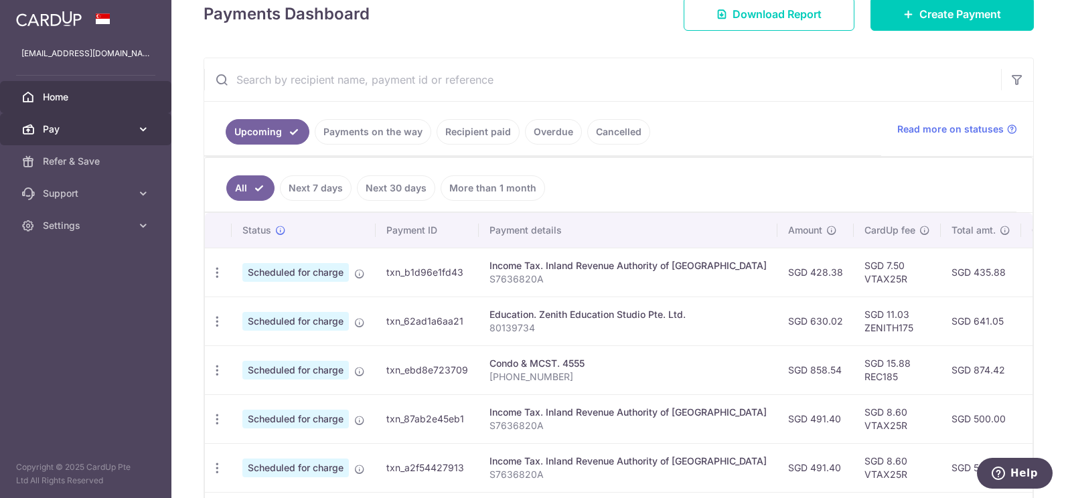
click at [74, 115] on link "Pay" at bounding box center [85, 129] width 171 height 32
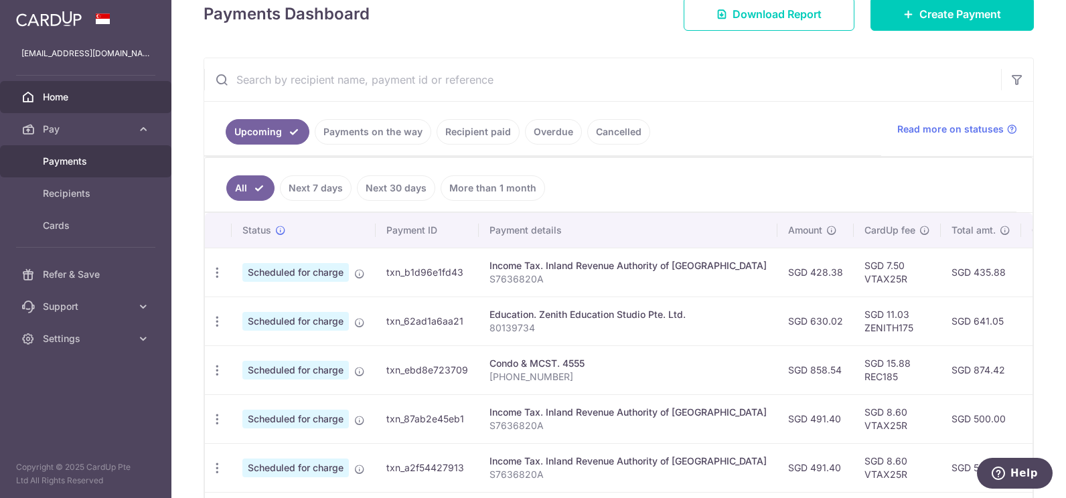
click at [74, 162] on span "Payments" at bounding box center [87, 161] width 88 height 13
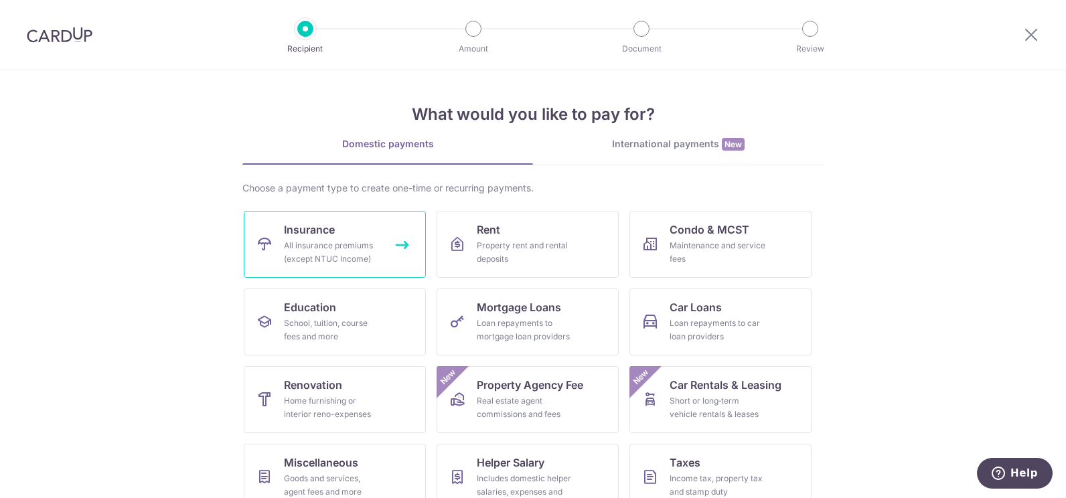
click at [321, 240] on div "All insurance premiums (except NTUC Income)" at bounding box center [332, 252] width 96 height 27
click at [362, 244] on div "All insurance premiums (except NTUC Income)" at bounding box center [332, 252] width 96 height 27
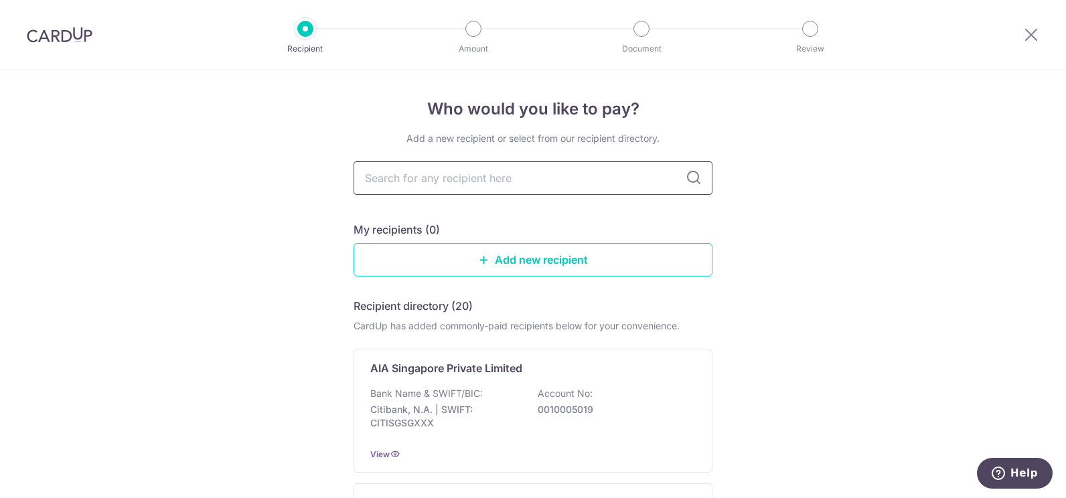
click at [558, 184] on input "text" at bounding box center [533, 177] width 359 height 33
type input "prudenial"
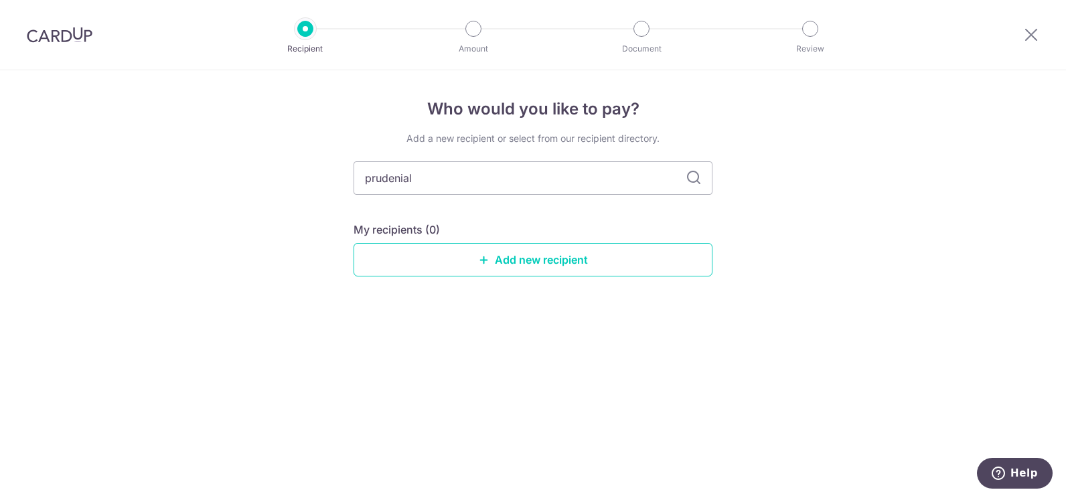
type input "prudential"
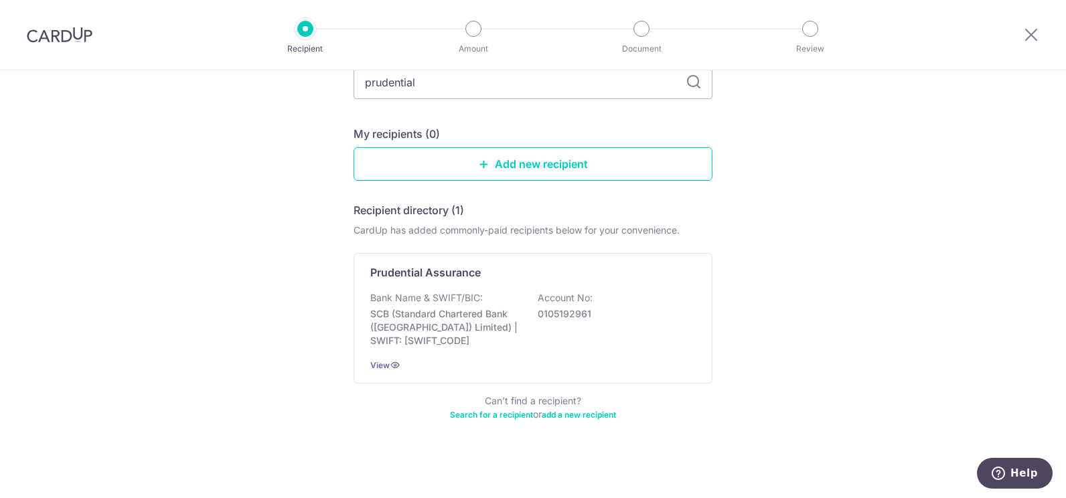
scroll to position [98, 0]
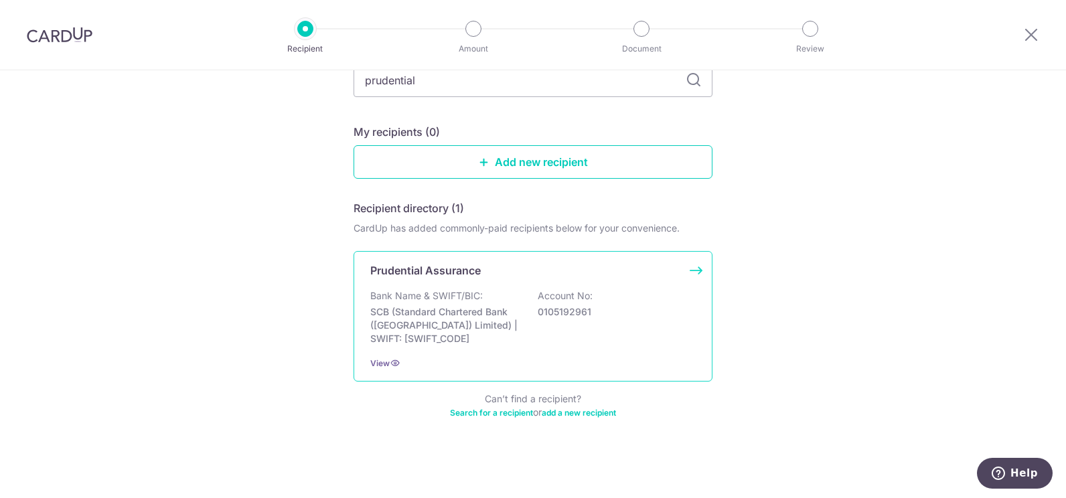
click at [636, 299] on div "Bank Name & SWIFT/BIC: SCB (Standard Chartered Bank (Singapore) Limited) | SWIF…" at bounding box center [532, 317] width 325 height 56
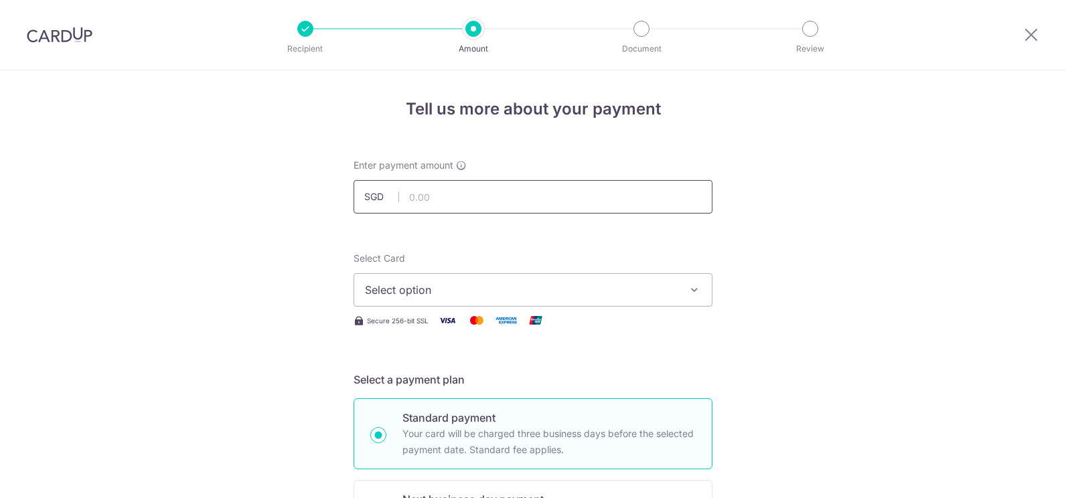
click at [566, 208] on input "text" at bounding box center [533, 196] width 359 height 33
type input "539.00"
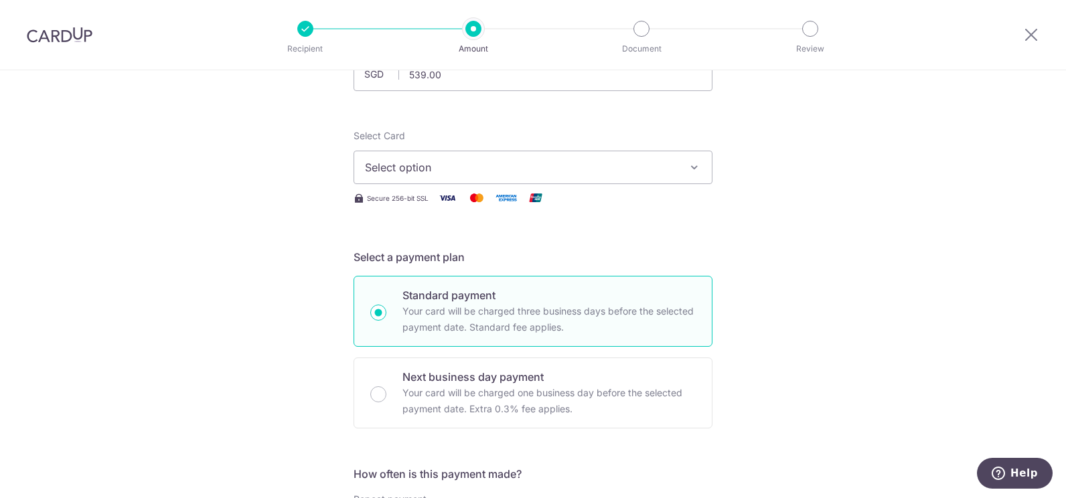
scroll to position [134, 0]
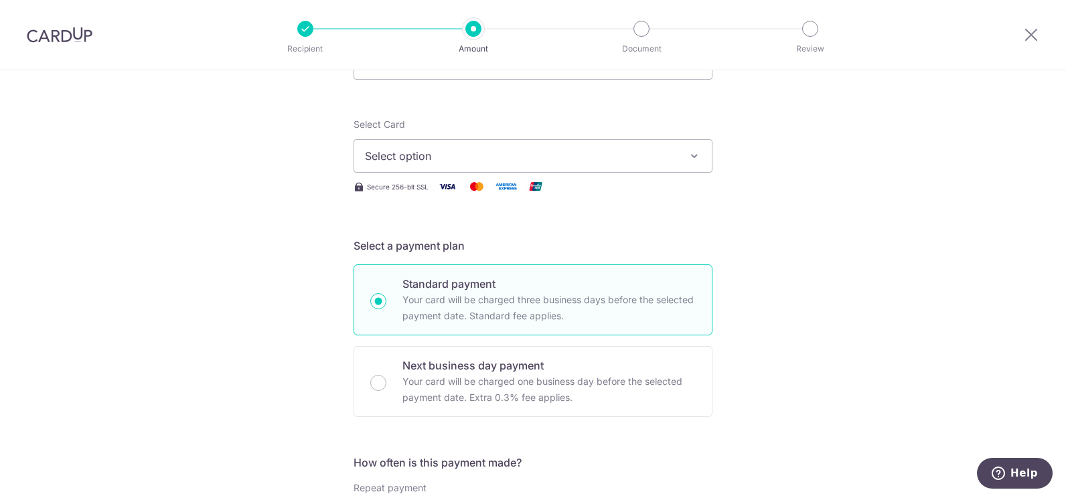
click at [578, 155] on span "Select option" at bounding box center [521, 156] width 312 height 16
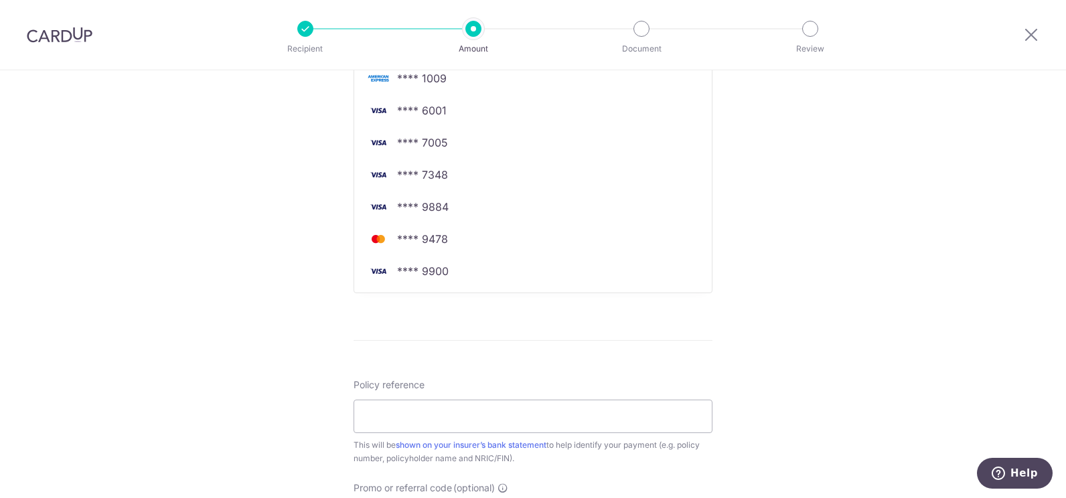
scroll to position [469, 0]
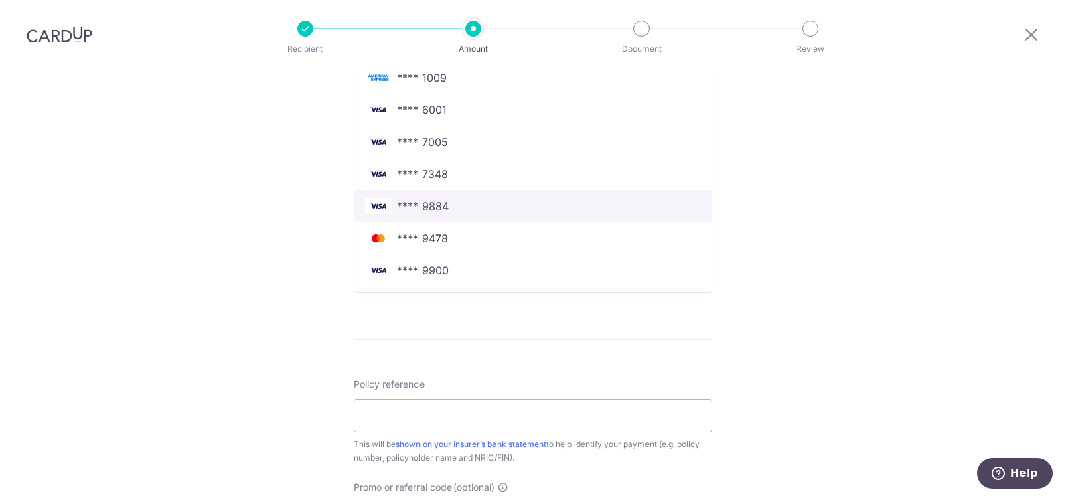
click at [431, 207] on span "**** 9884" at bounding box center [423, 206] width 52 height 16
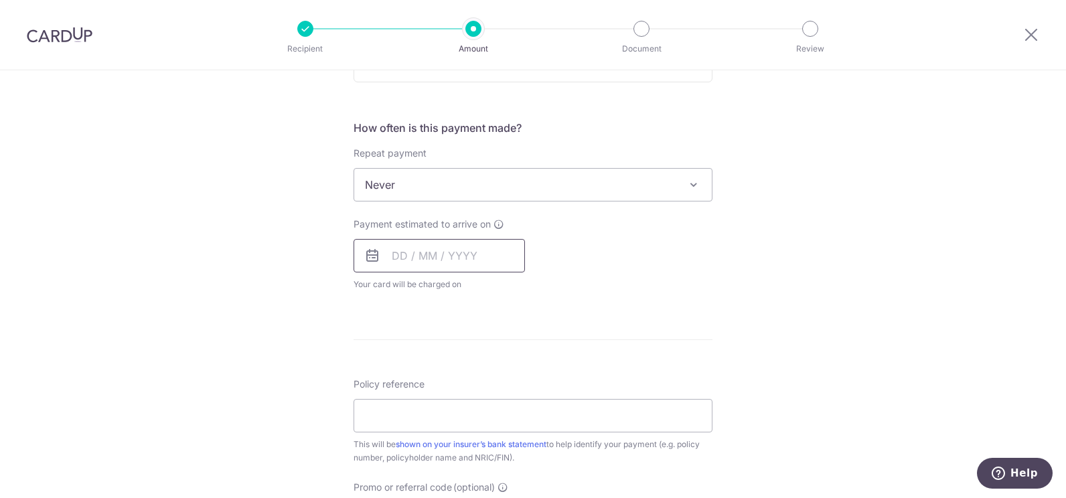
click at [465, 248] on input "text" at bounding box center [439, 255] width 171 height 33
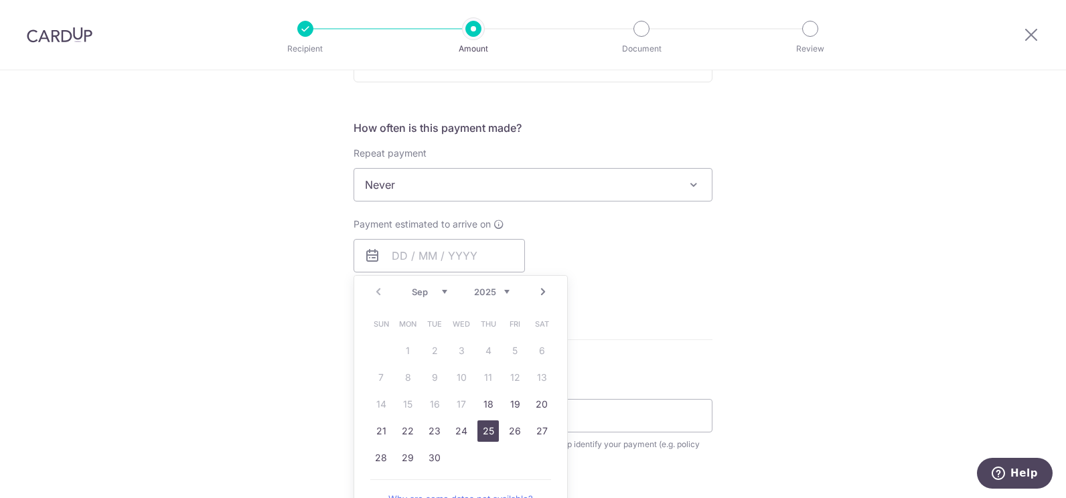
click at [489, 430] on link "25" at bounding box center [488, 431] width 21 height 21
type input "[DATE]"
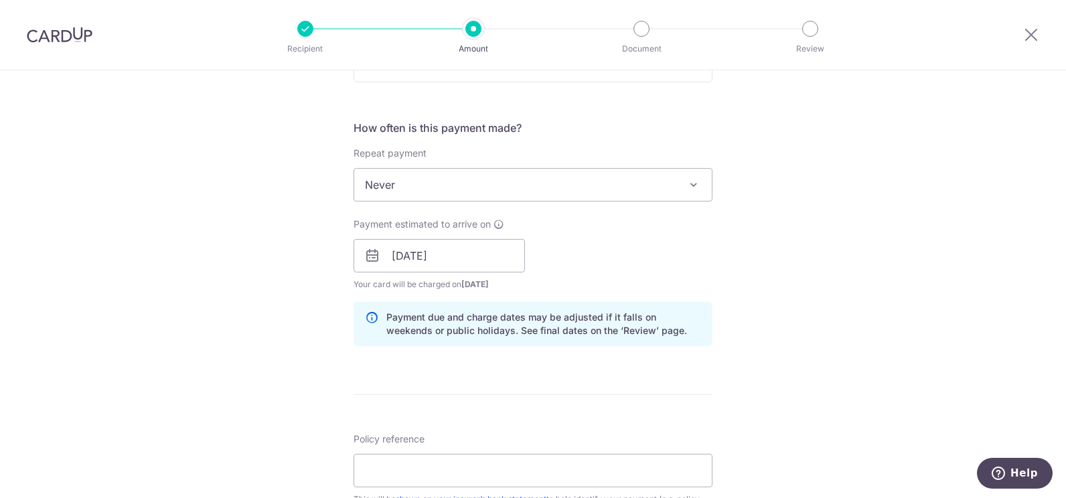
click at [863, 303] on div "Tell us more about your payment Enter payment amount SGD 539.00 539.00 Select C…" at bounding box center [533, 235] width 1066 height 1266
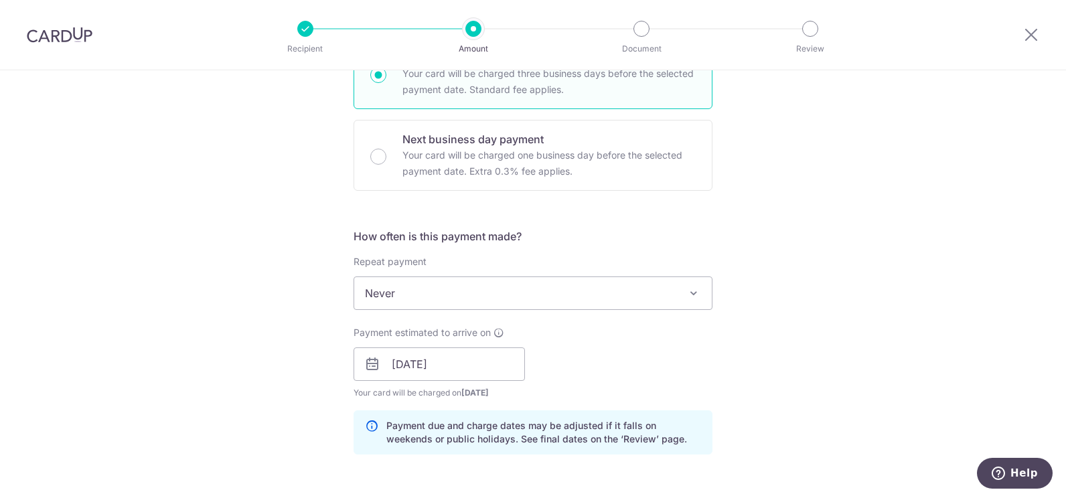
scroll to position [335, 0]
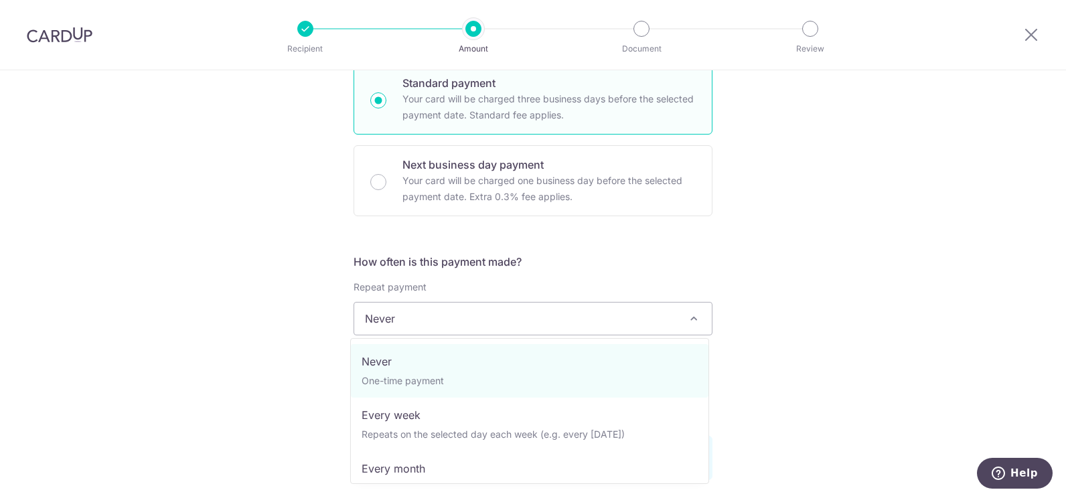
click at [506, 321] on span "Never" at bounding box center [533, 319] width 358 height 32
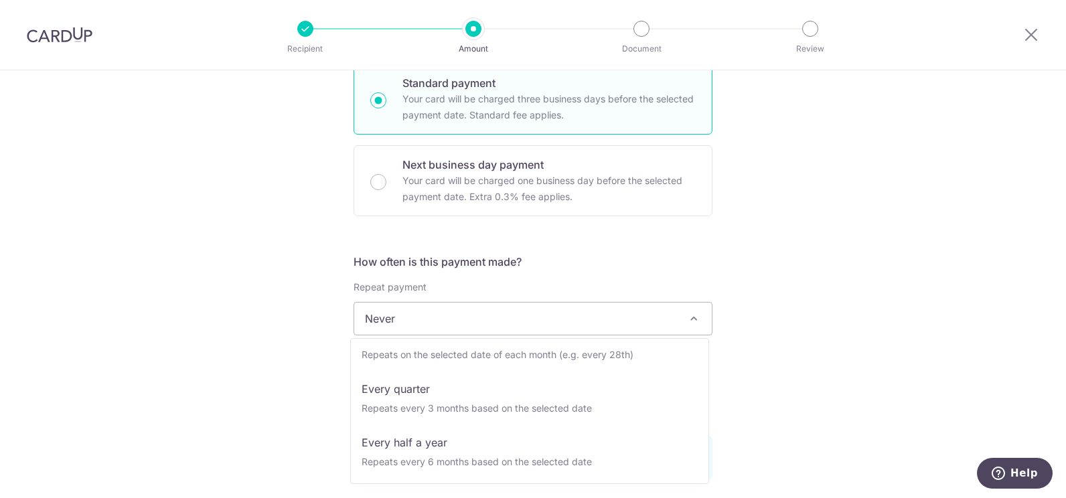
scroll to position [134, 0]
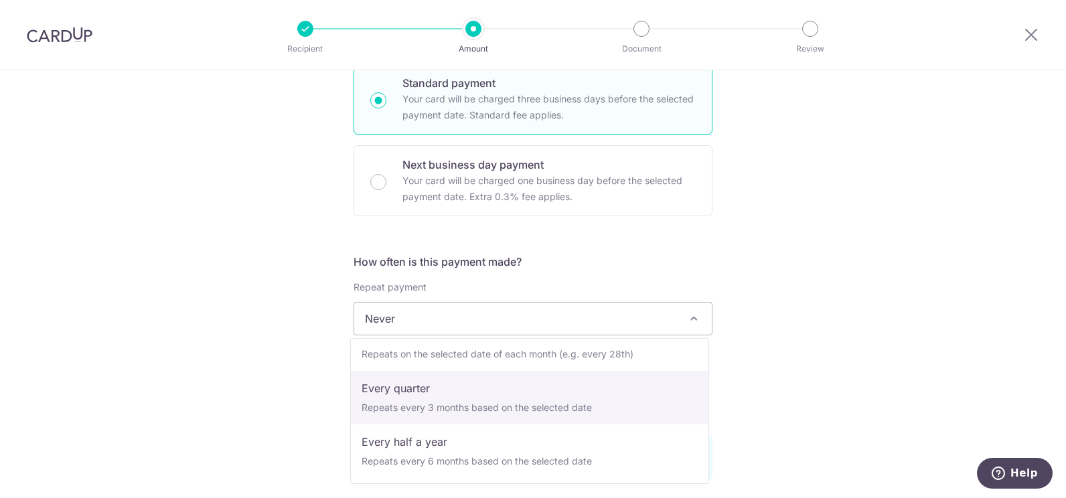
select select "4"
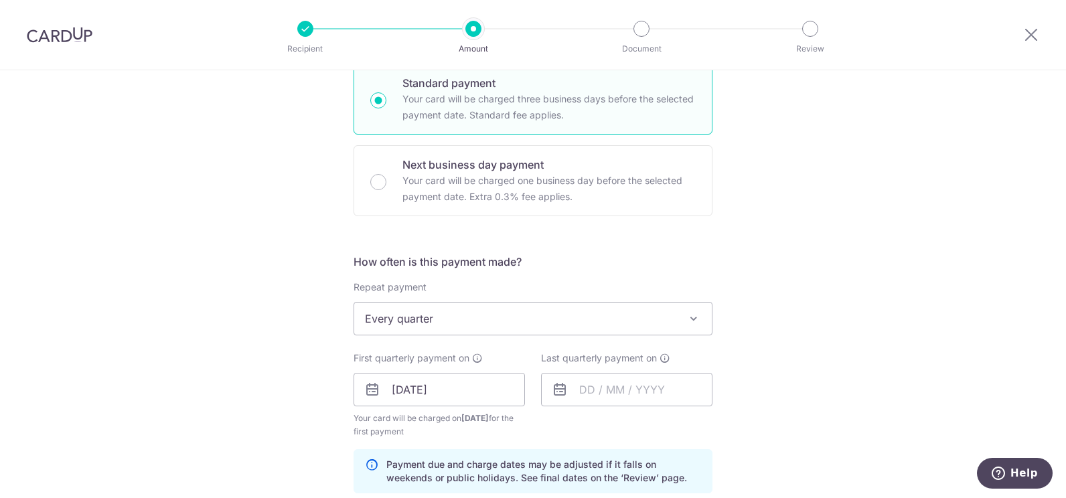
click at [847, 275] on div "Tell us more about your payment Enter payment amount SGD 539.00 539.00 Select C…" at bounding box center [533, 375] width 1066 height 1280
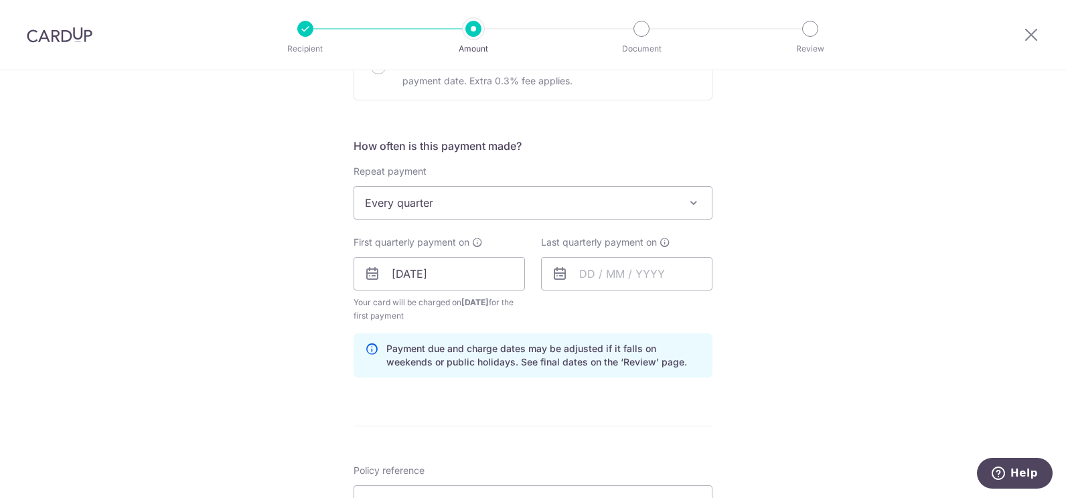
scroll to position [469, 0]
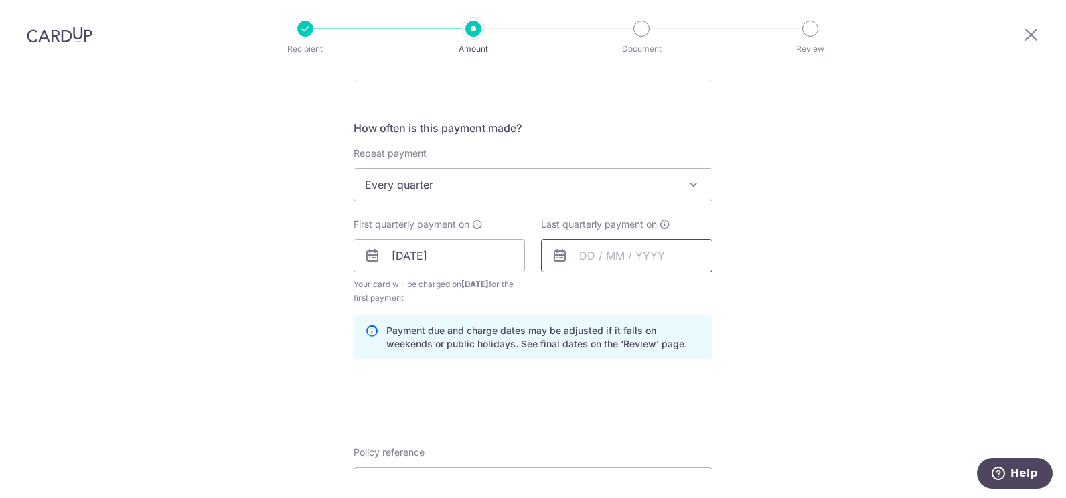
click at [672, 255] on input "text" at bounding box center [626, 255] width 171 height 33
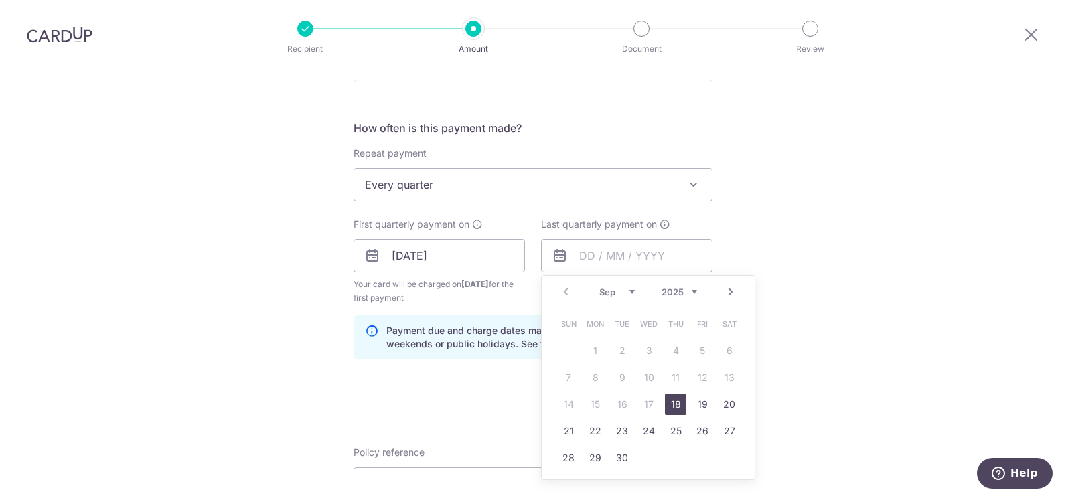
click at [725, 294] on link "Next" at bounding box center [731, 292] width 16 height 16
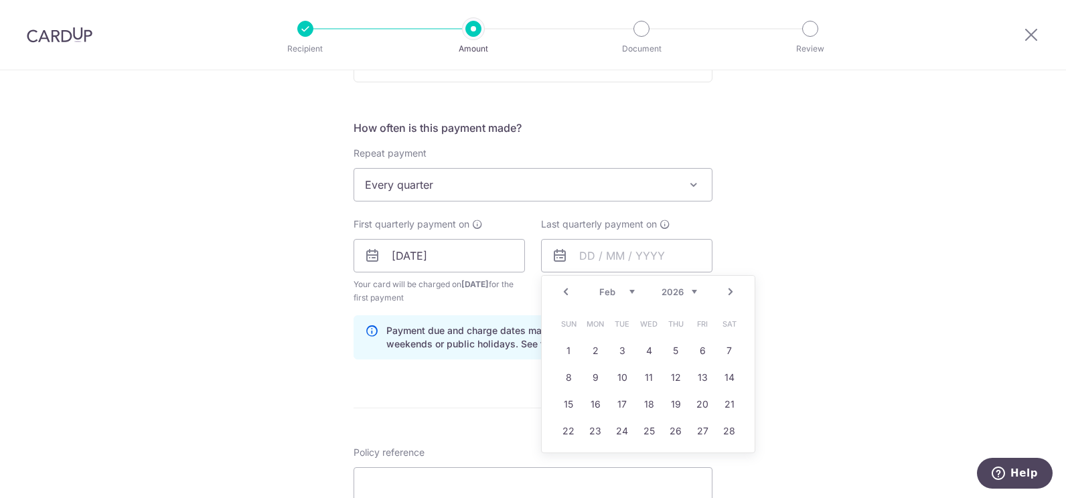
click at [725, 294] on link "Next" at bounding box center [731, 292] width 16 height 16
click at [648, 431] on link "25" at bounding box center [648, 431] width 21 height 21
type input "[DATE]"
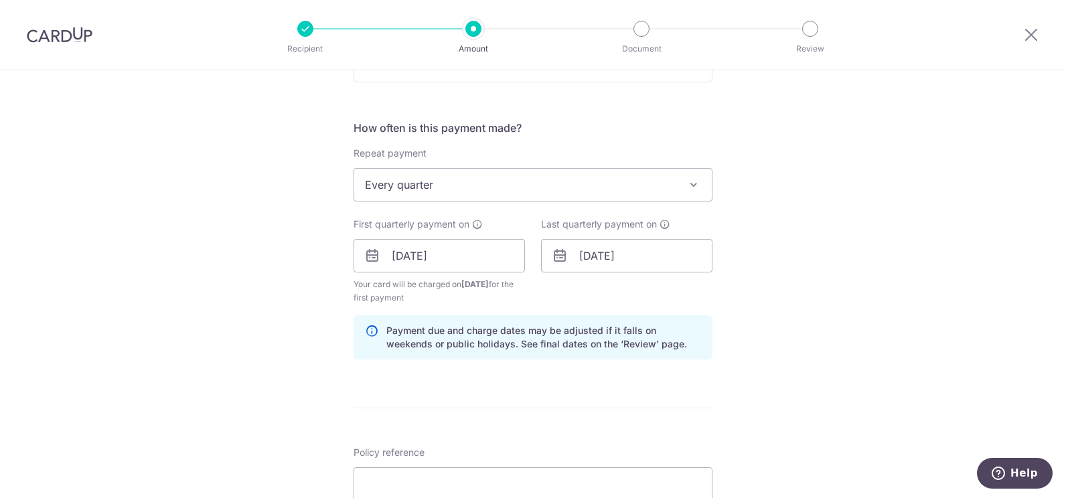
click at [912, 292] on div "Tell us more about your payment Enter payment amount SGD 539.00 539.00 Select C…" at bounding box center [533, 242] width 1066 height 1280
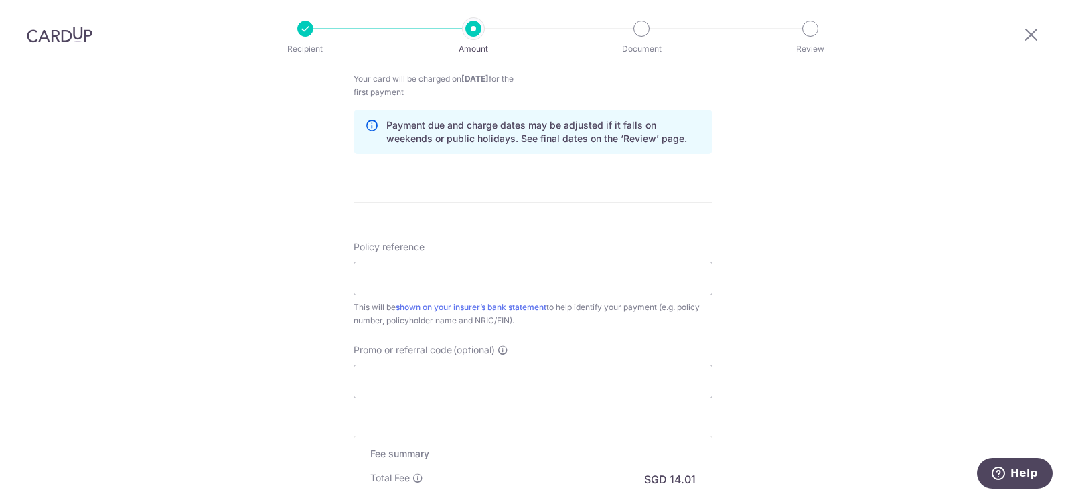
scroll to position [737, 0]
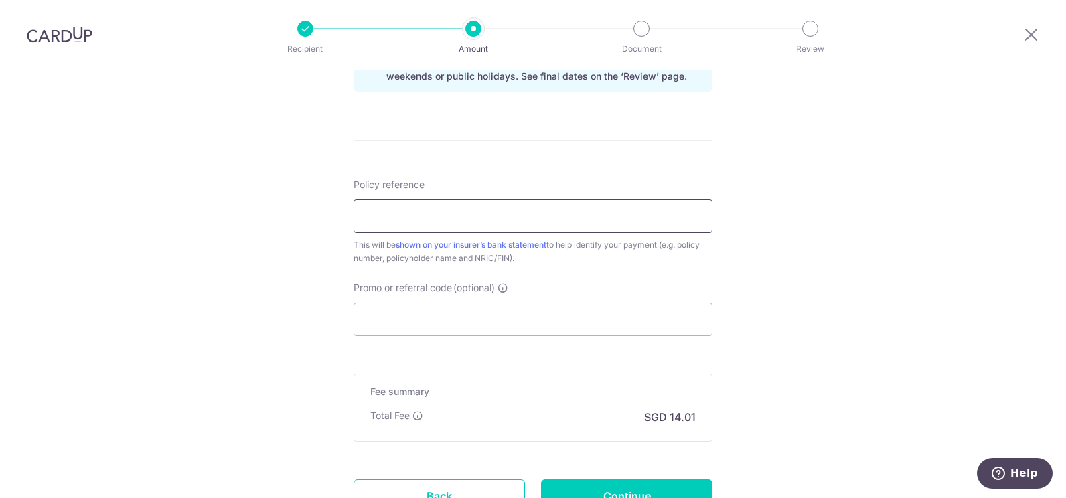
click at [422, 221] on input "Policy reference" at bounding box center [533, 216] width 359 height 33
type input "24652947 [PERSON_NAME] S7636820A"
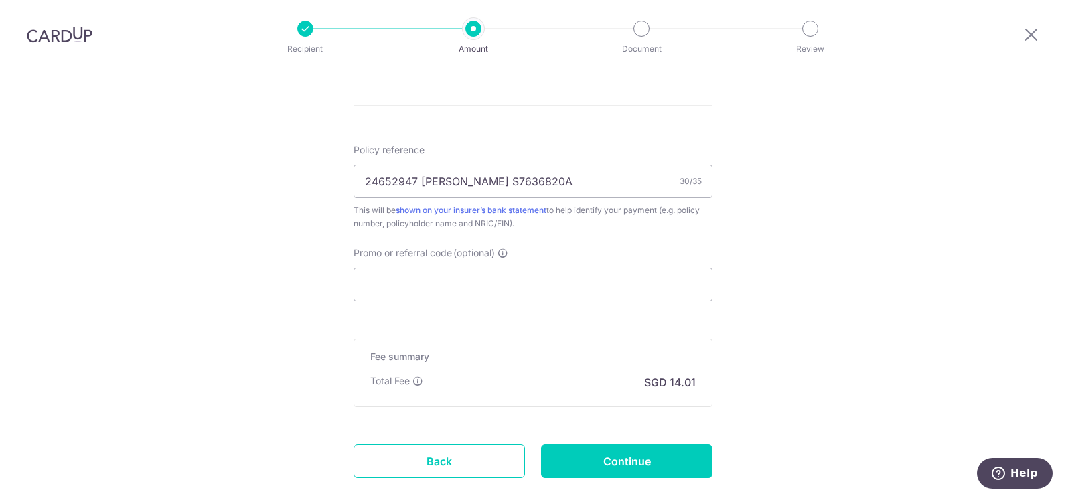
scroll to position [804, 0]
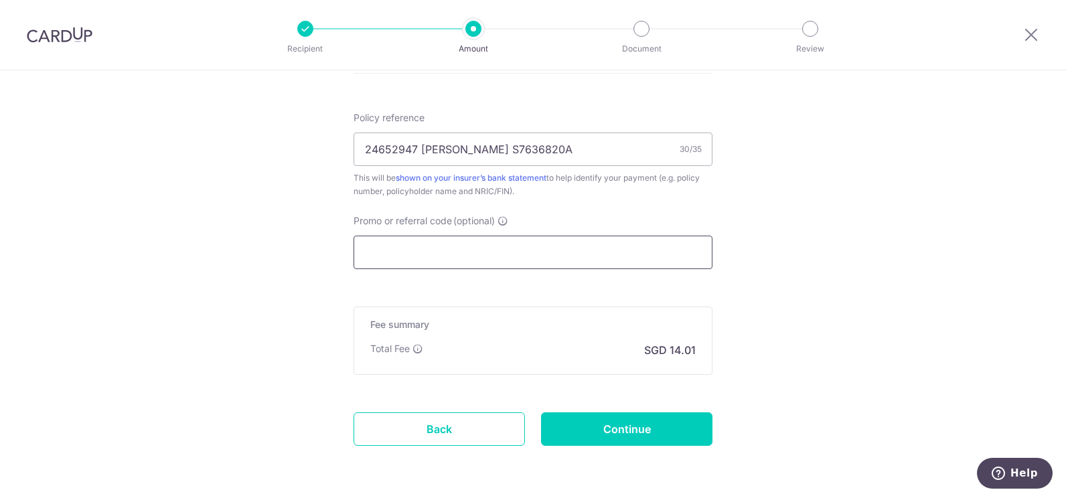
click at [538, 250] on input "Promo or referral code (optional)" at bounding box center [533, 252] width 359 height 33
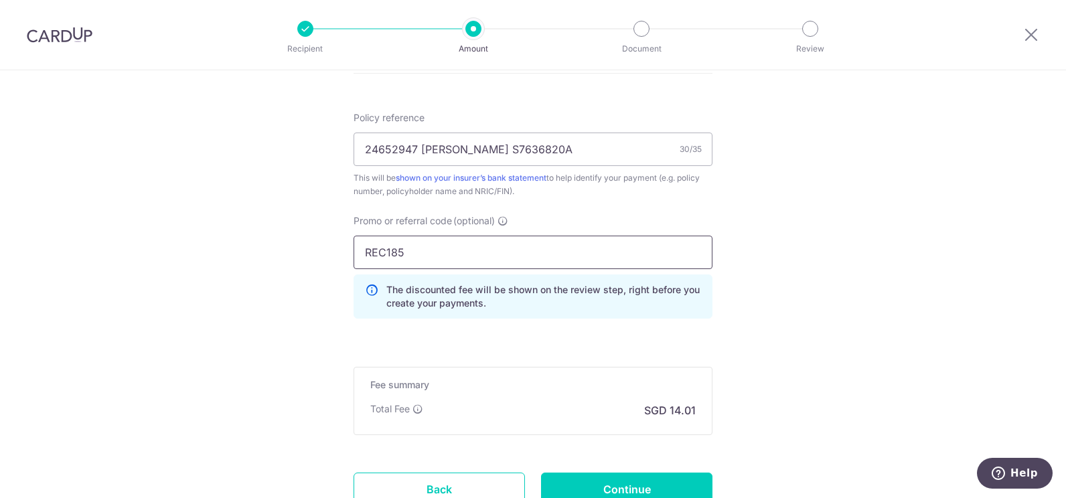
type input "REC185"
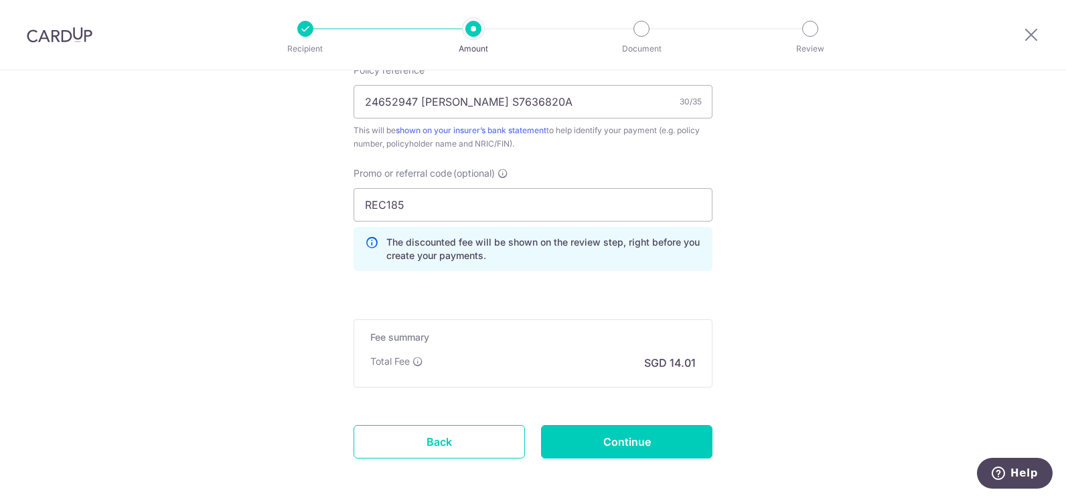
scroll to position [871, 0]
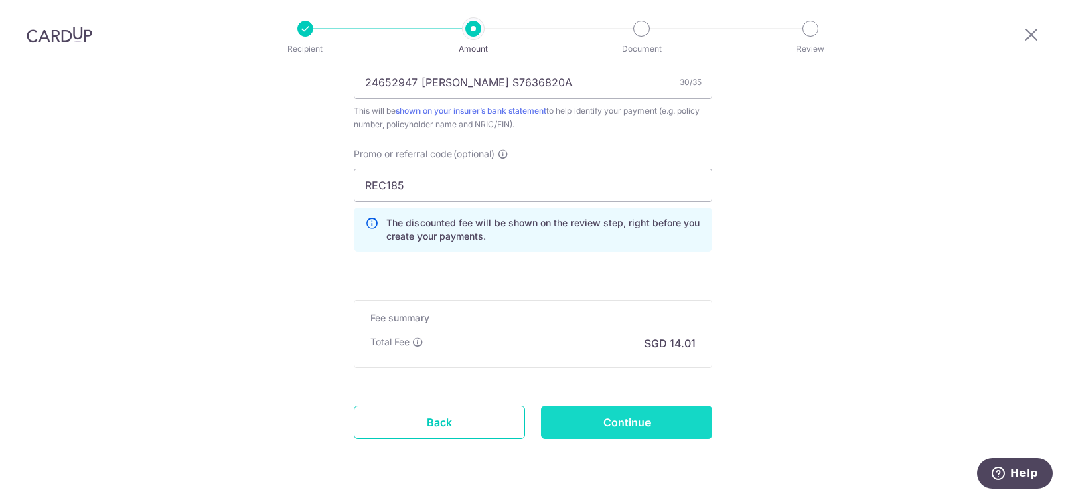
click at [597, 425] on input "Continue" at bounding box center [626, 422] width 171 height 33
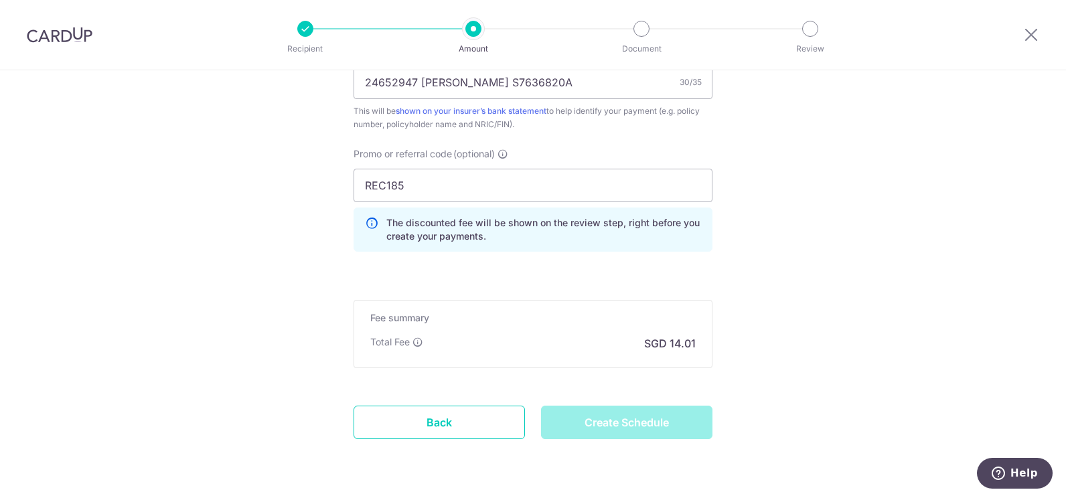
type input "Create Schedule"
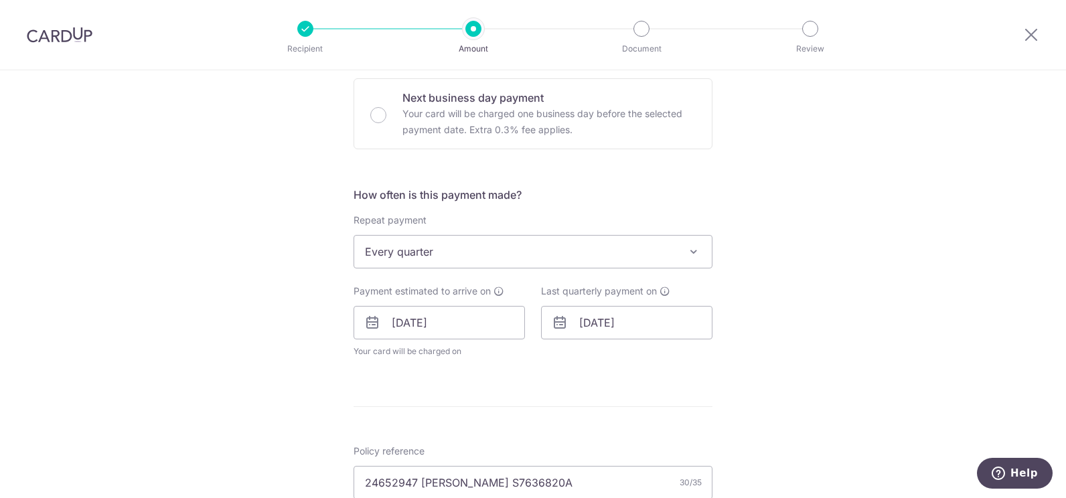
scroll to position [536, 0]
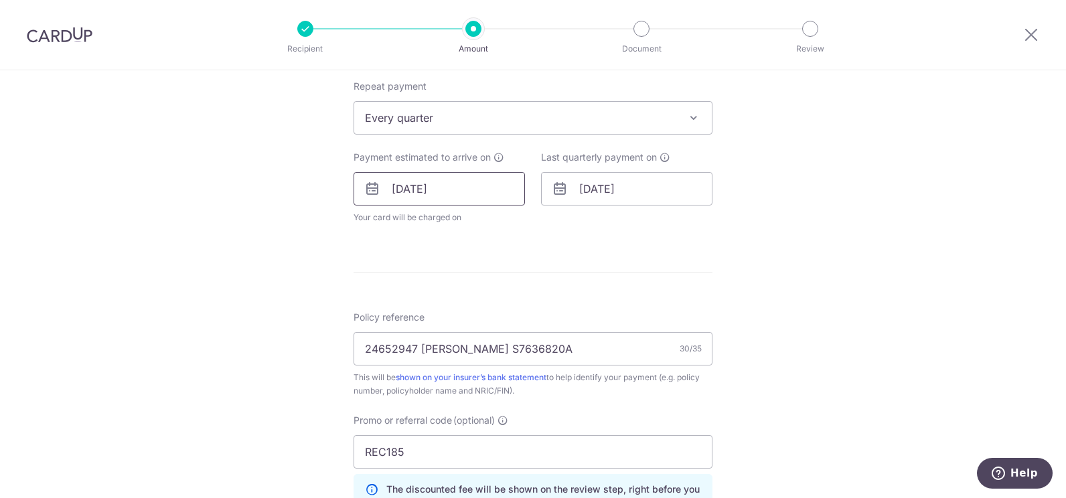
click at [467, 192] on input "[DATE]" at bounding box center [439, 188] width 171 height 33
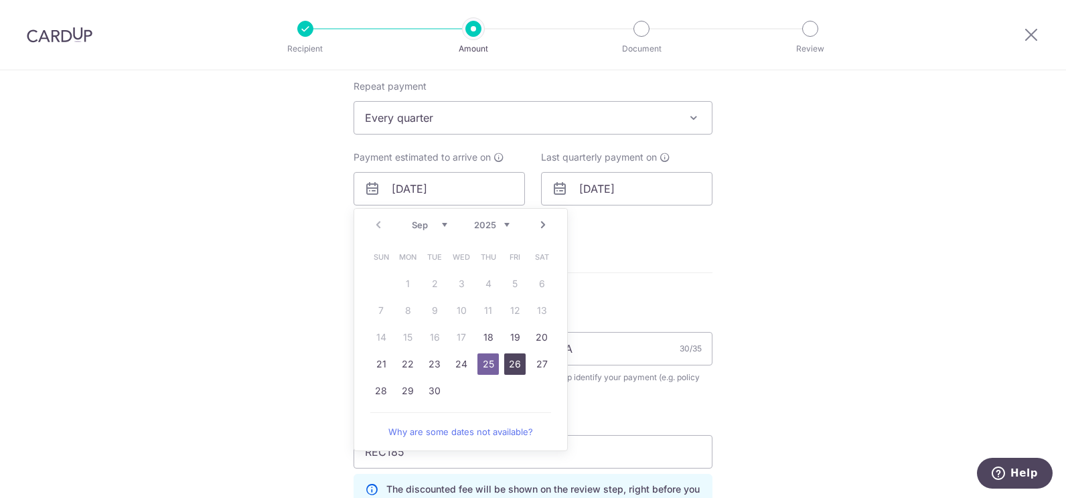
click at [510, 362] on link "26" at bounding box center [514, 364] width 21 height 21
type input "[DATE]"
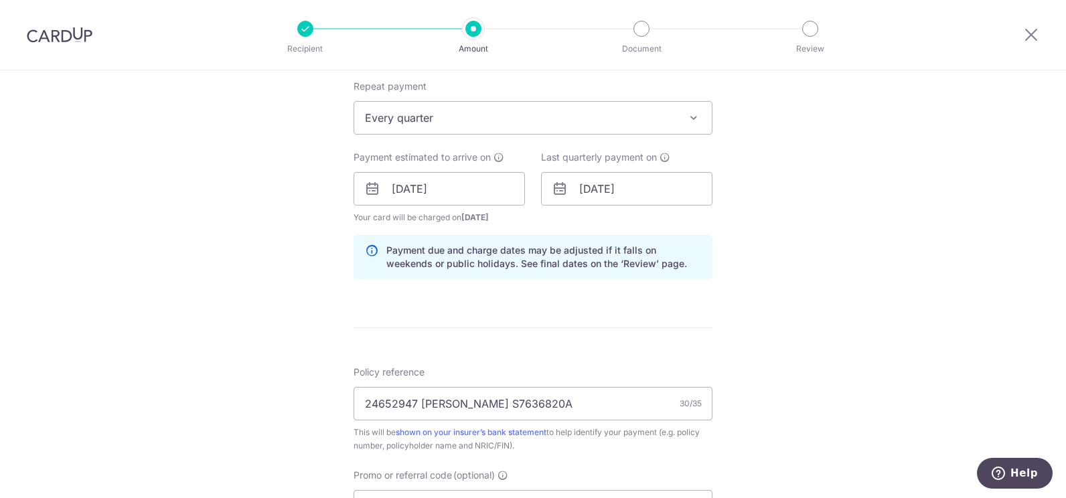
click at [809, 239] on div "Tell us more about your payment Enter payment amount SGD 539.00 539.00 Select C…" at bounding box center [533, 198] width 1066 height 1327
click at [662, 190] on input "[DATE]" at bounding box center [626, 188] width 171 height 33
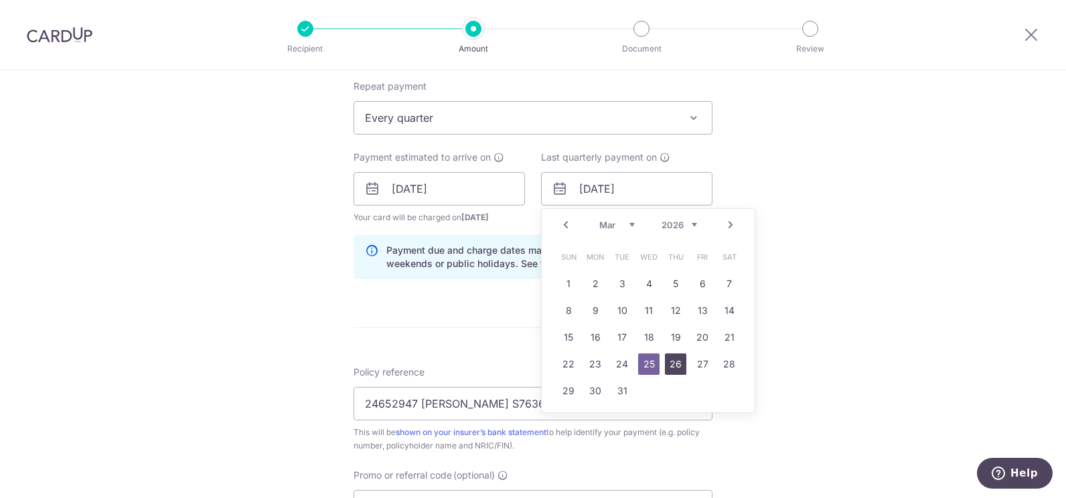
click at [672, 360] on link "26" at bounding box center [675, 364] width 21 height 21
type input "[DATE]"
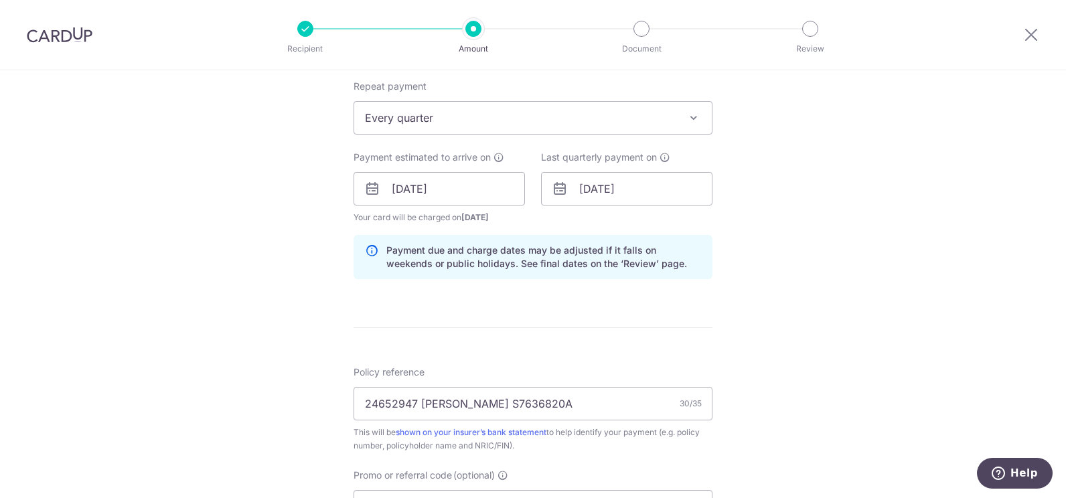
click at [922, 261] on div "Tell us more about your payment Enter payment amount SGD 539.00 539.00 Select C…" at bounding box center [533, 198] width 1066 height 1327
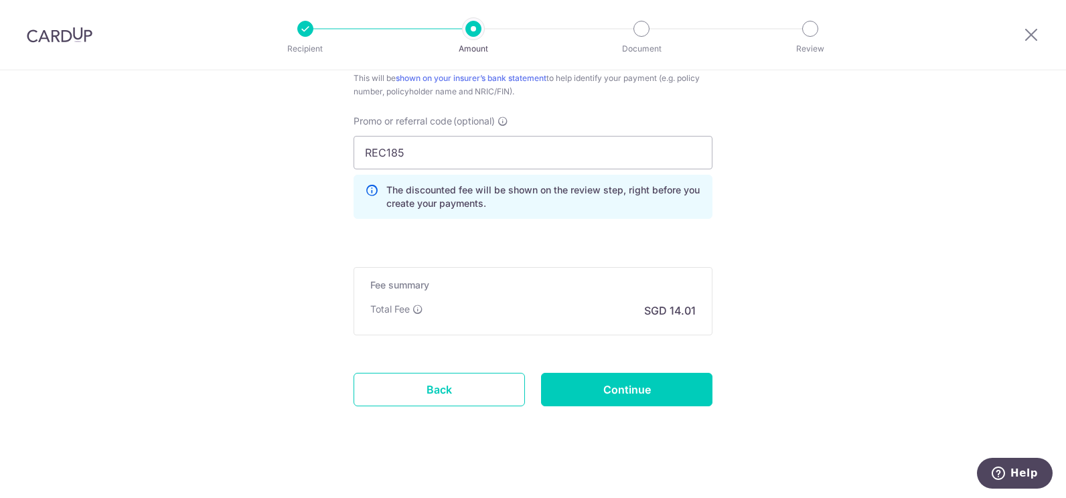
scroll to position [899, 0]
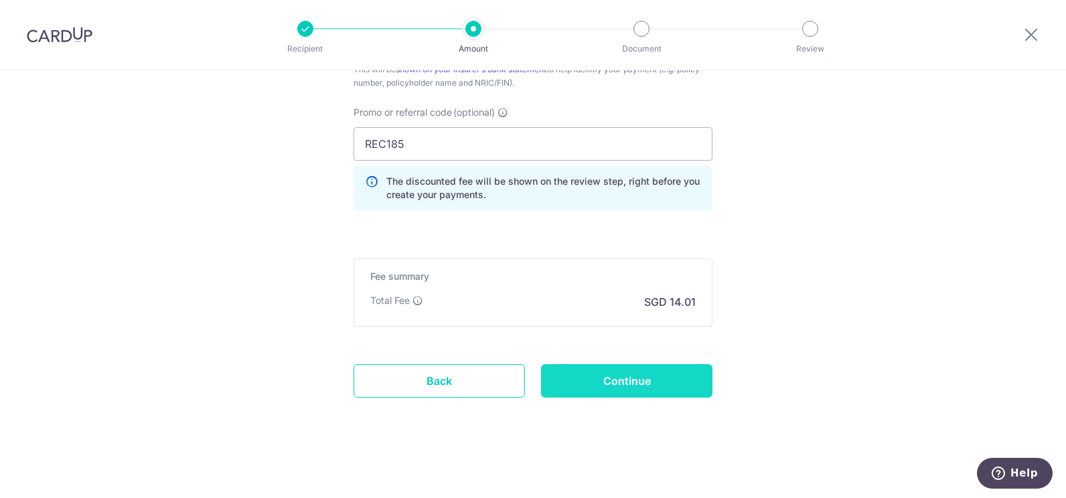
click at [631, 374] on input "Continue" at bounding box center [626, 380] width 171 height 33
type input "Update Schedule"
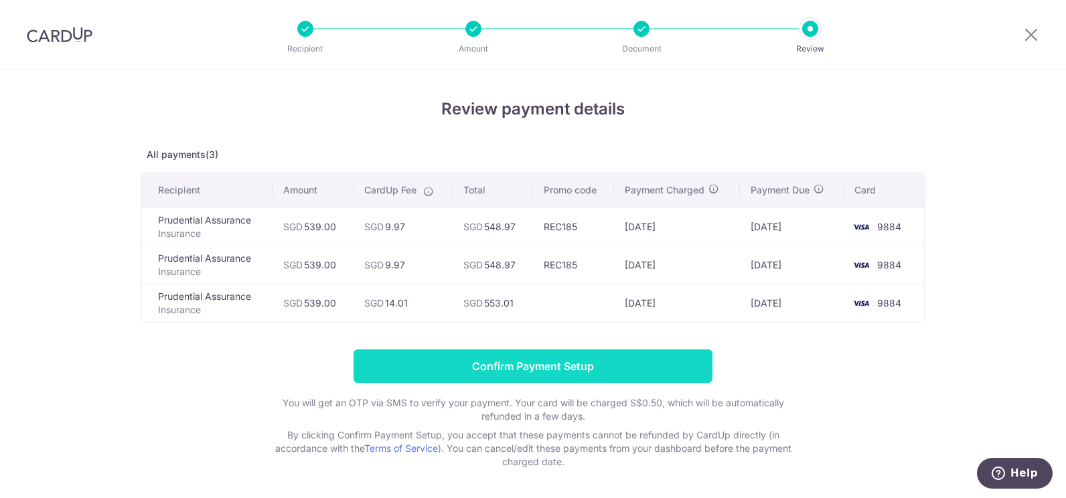
click at [533, 367] on input "Confirm Payment Setup" at bounding box center [533, 366] width 359 height 33
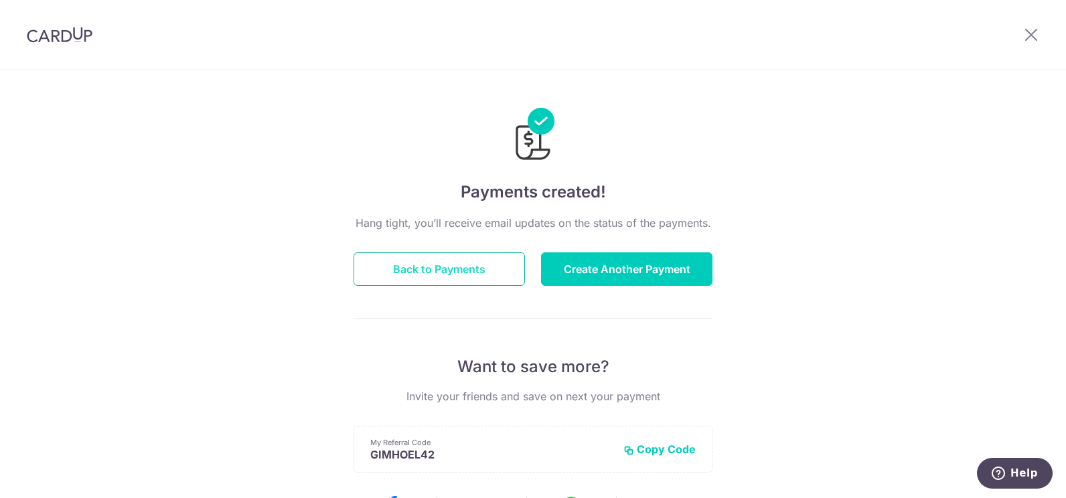
click at [424, 257] on button "Back to Payments" at bounding box center [439, 268] width 171 height 33
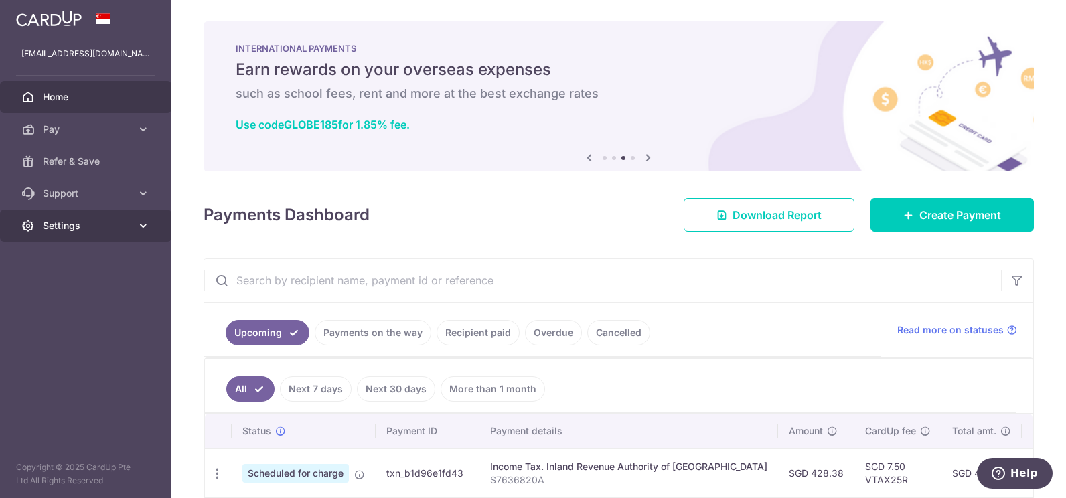
click at [66, 226] on span "Settings" at bounding box center [87, 225] width 88 height 13
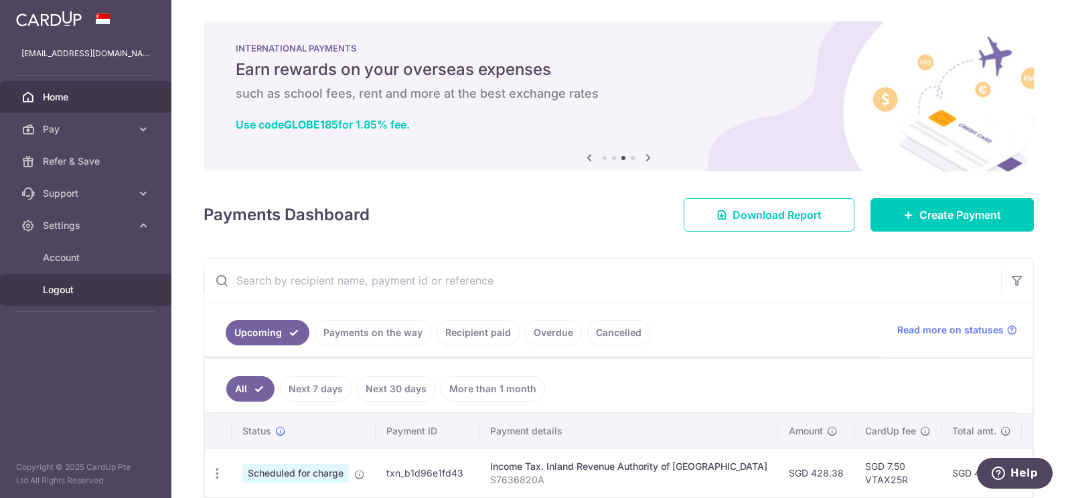
click at [58, 290] on span "Logout" at bounding box center [87, 289] width 88 height 13
